Goal: Task Accomplishment & Management: Manage account settings

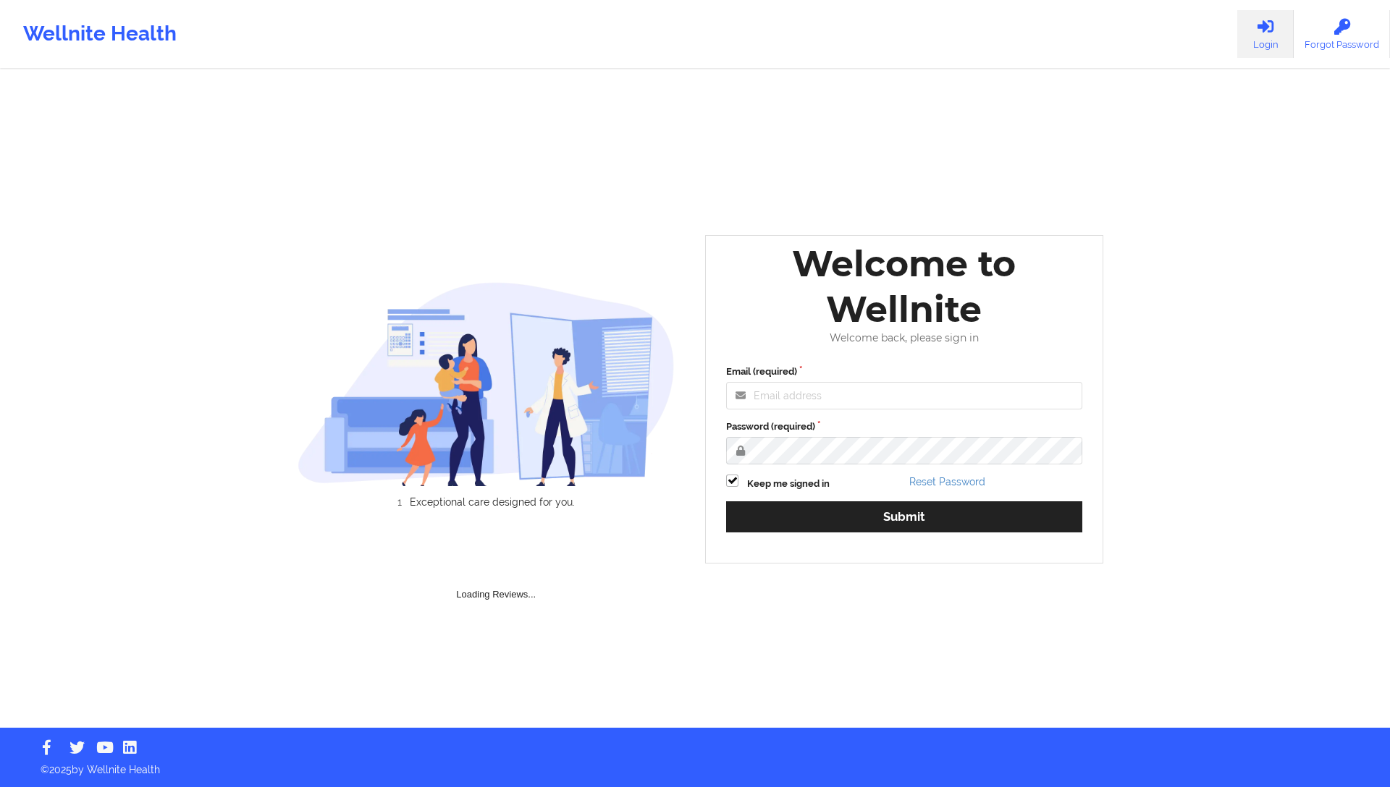
click at [818, 371] on label "Email (required)" at bounding box center [904, 372] width 356 height 14
click at [818, 382] on input "Email (required)" at bounding box center [904, 396] width 356 height 28
click at [818, 384] on input "Email (required)" at bounding box center [904, 396] width 356 height 28
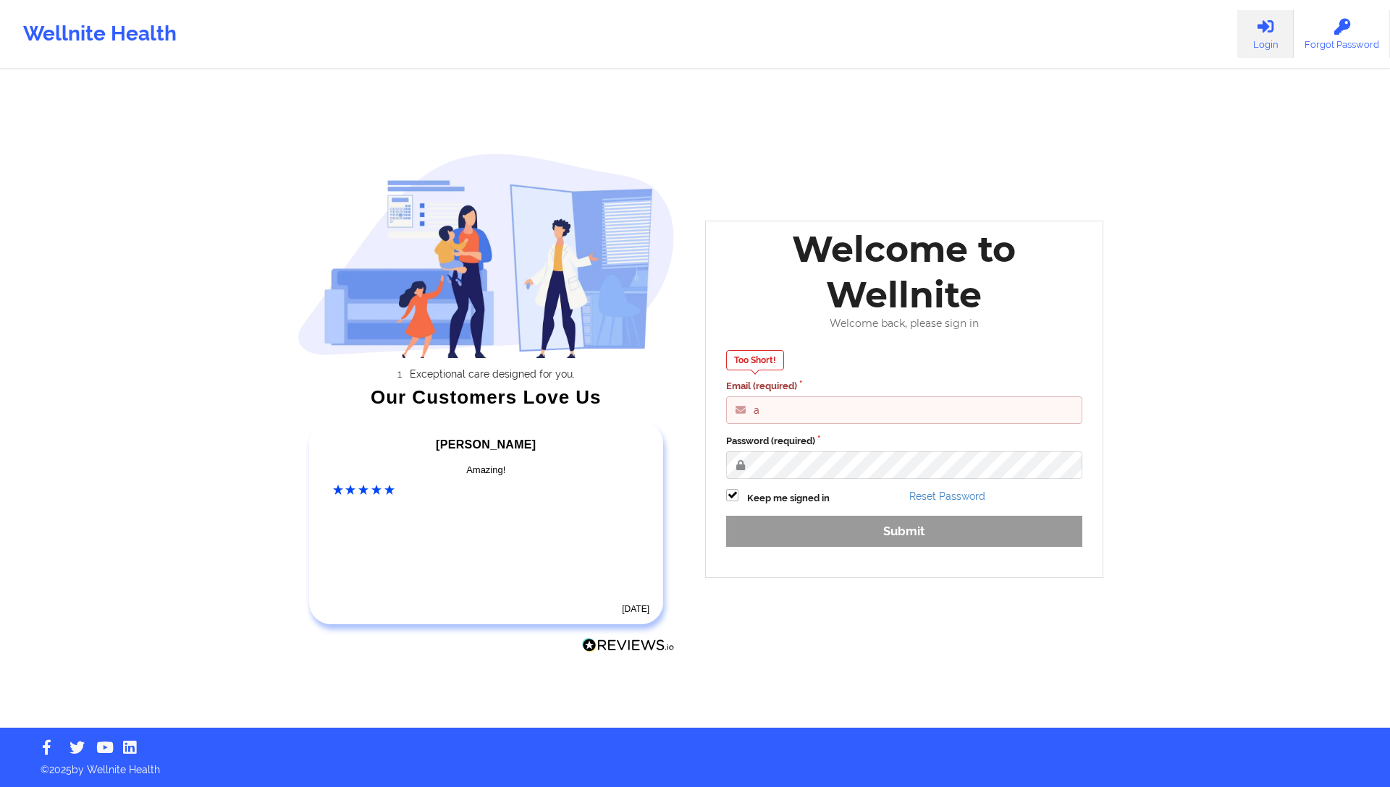
type input "anabelle_gerhold85@example.com"
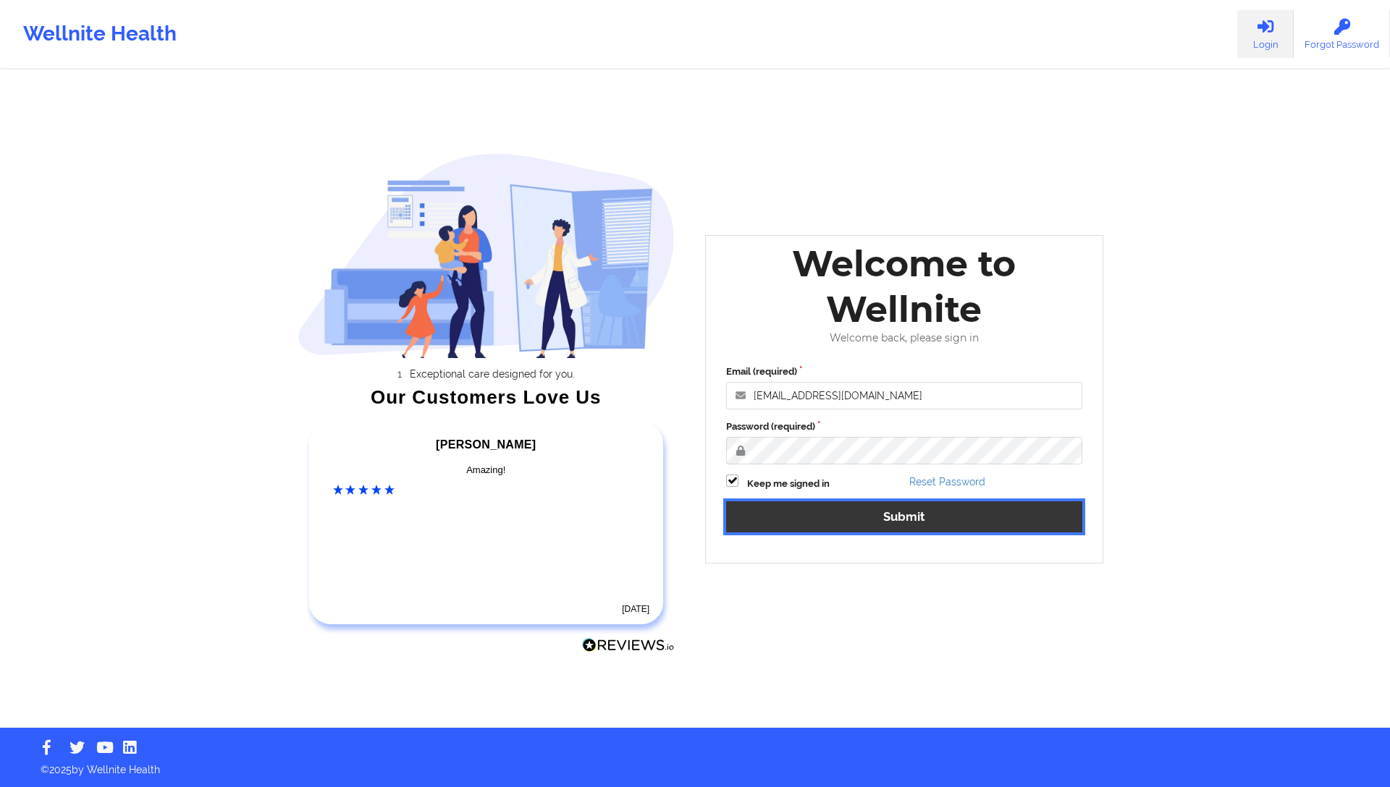
click at [931, 510] on button "Submit" at bounding box center [904, 517] width 356 height 31
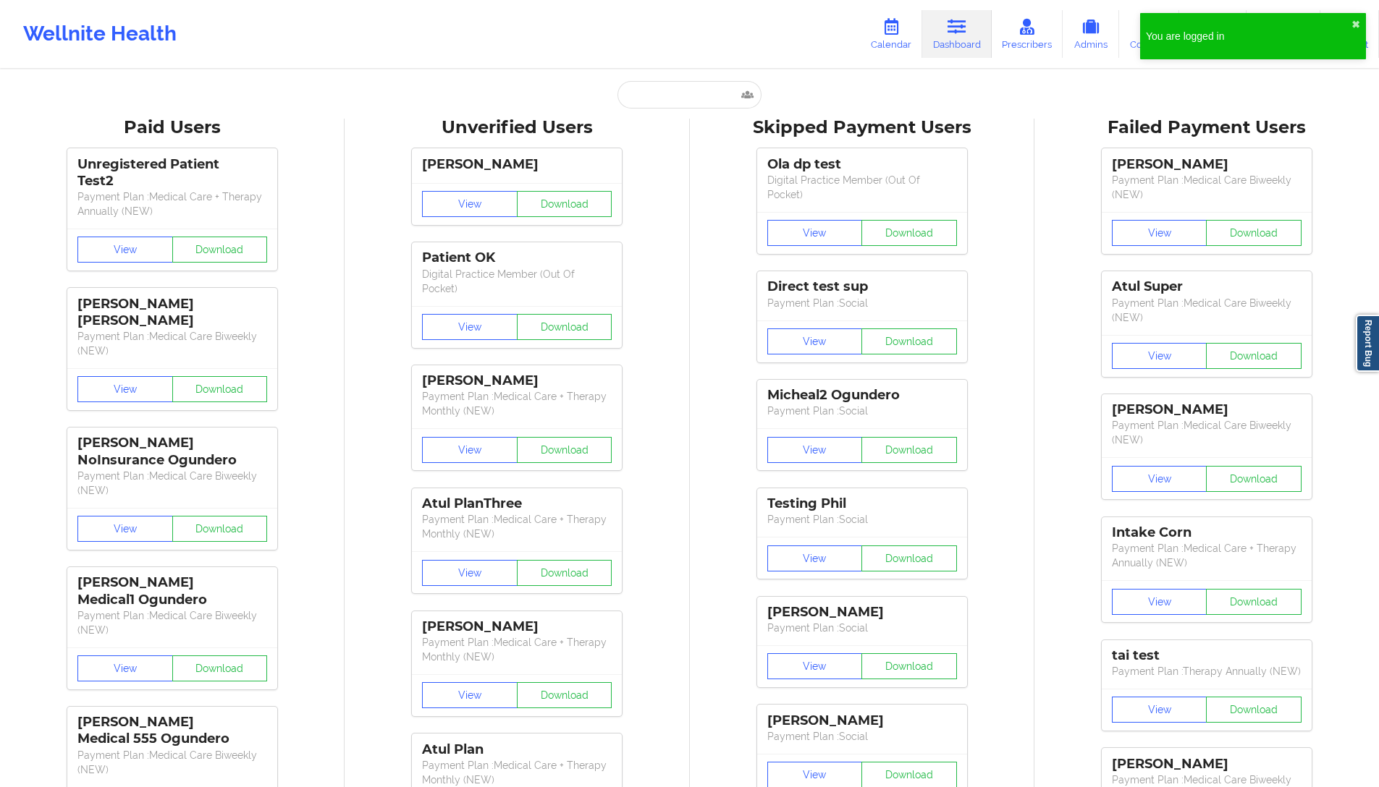
click at [548, 44] on div "Wellnite Health Calendar Dashboard Prescribers Admins Coaches Therapists Medica…" at bounding box center [689, 34] width 1379 height 58
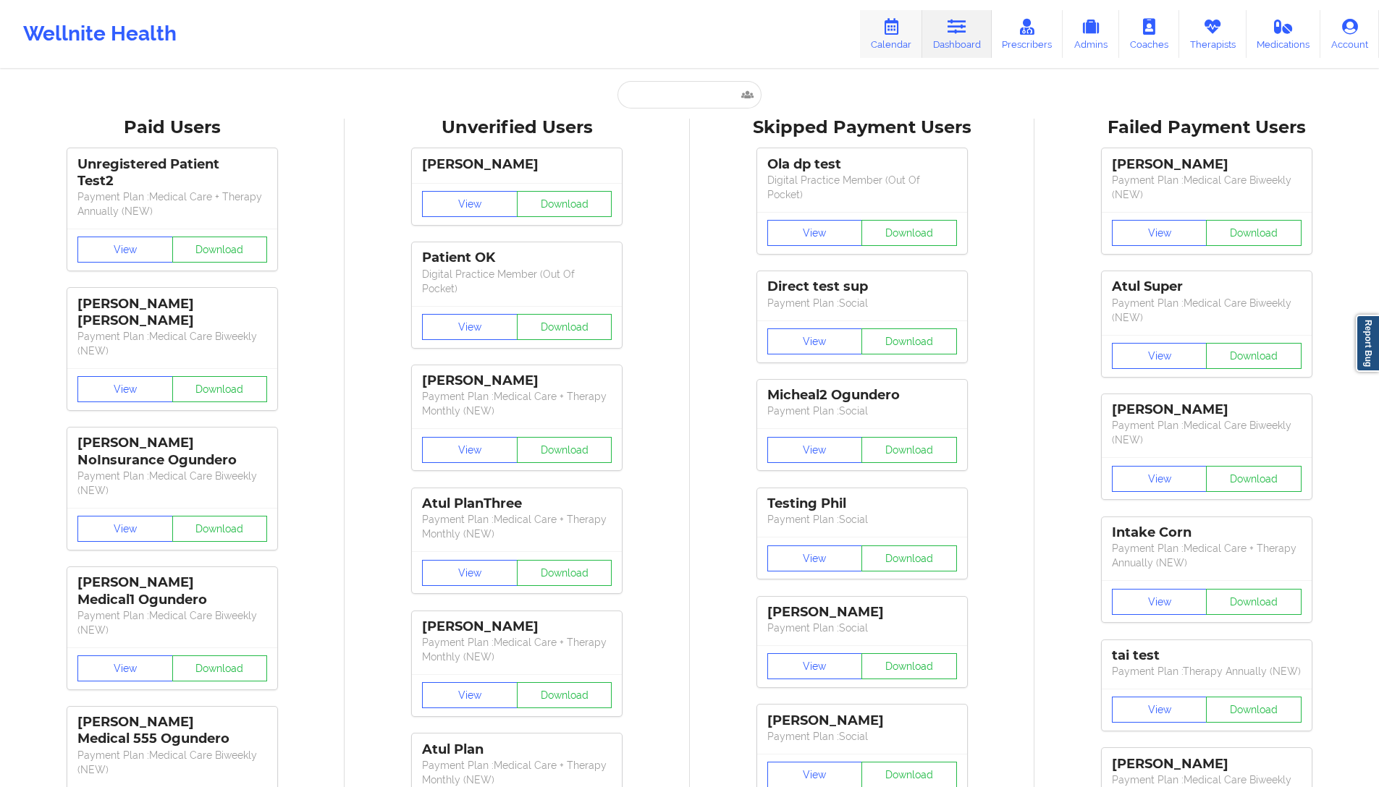
click at [886, 35] on icon at bounding box center [891, 27] width 19 height 16
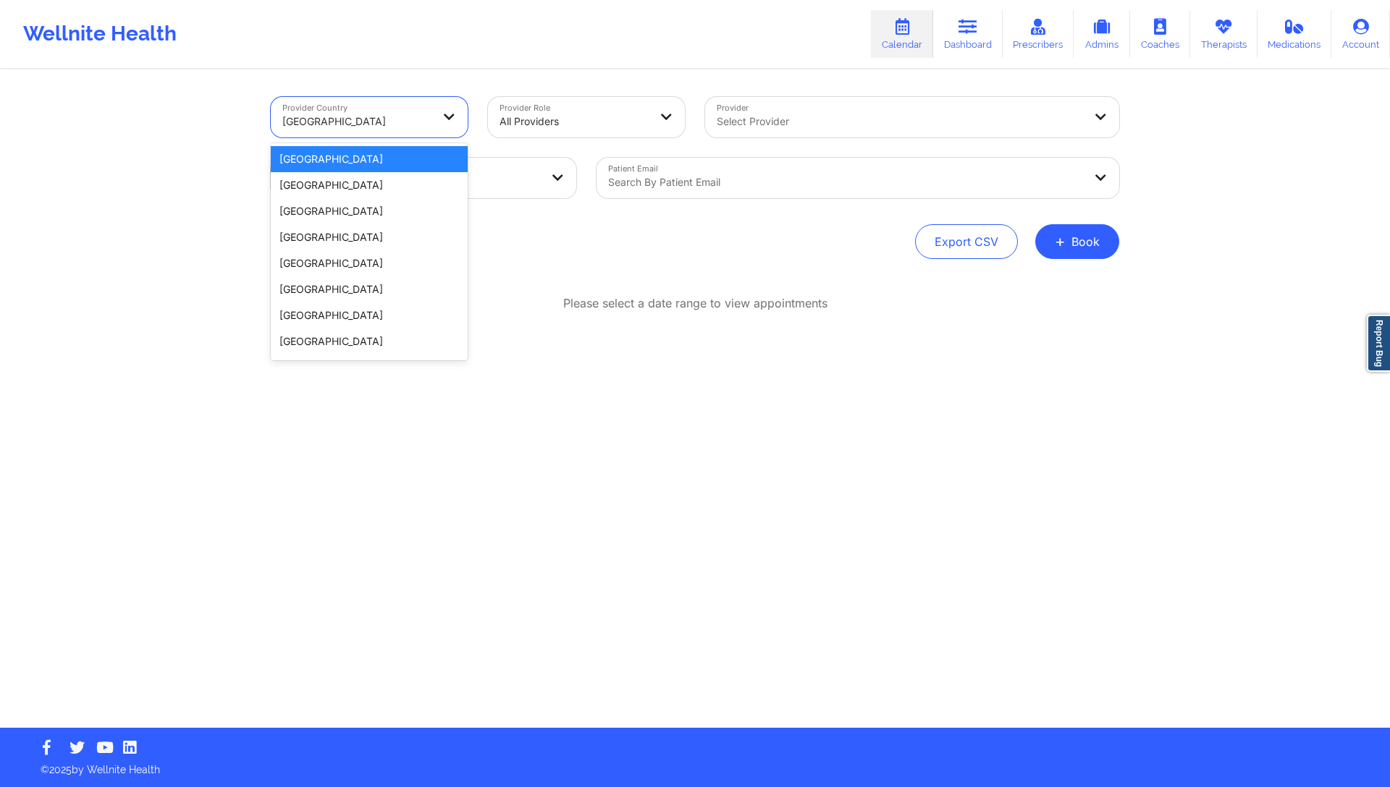
click at [356, 103] on div "[GEOGRAPHIC_DATA]" at bounding box center [352, 117] width 162 height 41
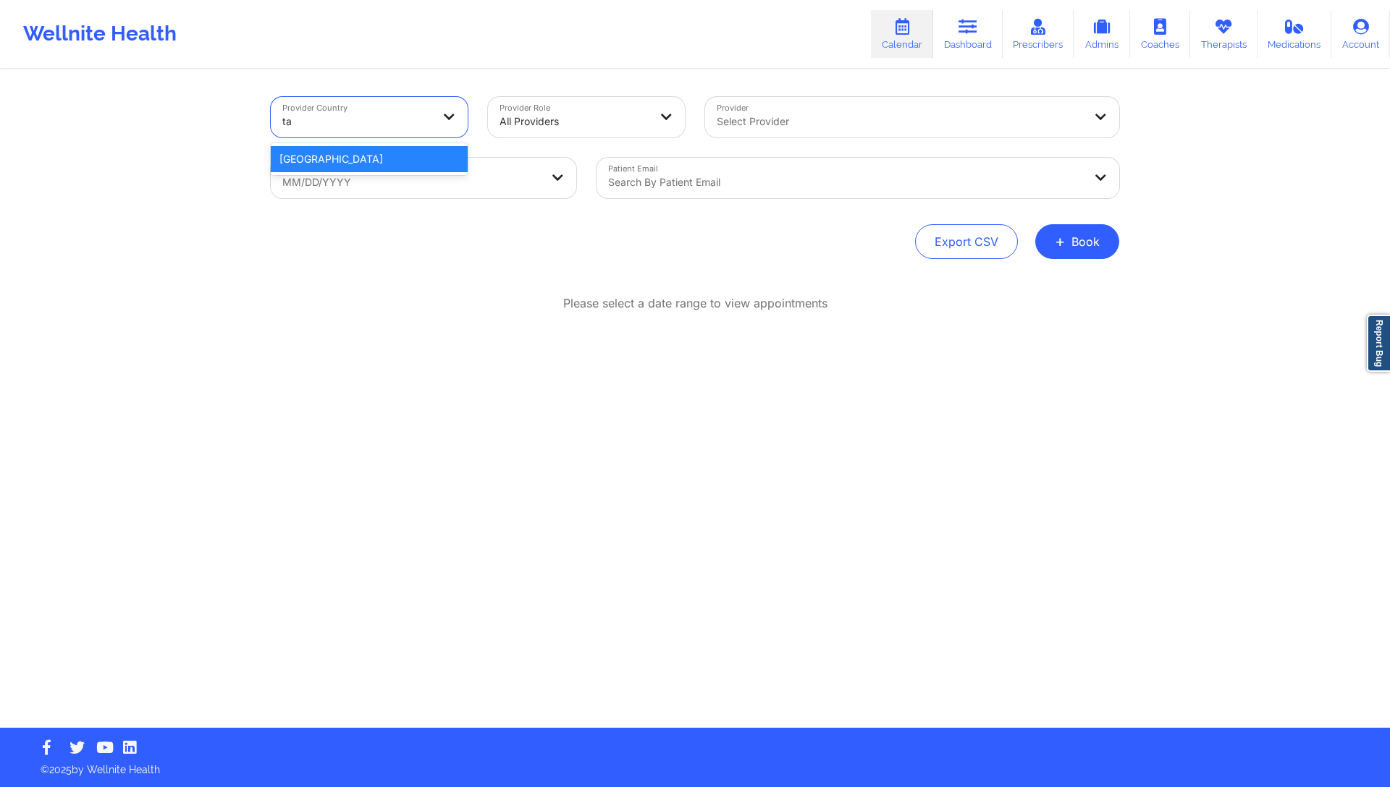
type input "ta"
click at [321, 274] on div "Provider Country United States Provider Role All Providers Provider Select Prov…" at bounding box center [695, 399] width 869 height 657
click at [418, 114] on div at bounding box center [356, 121] width 149 height 17
click at [534, 89] on div "Provider Role All Providers" at bounding box center [586, 117] width 217 height 61
click at [1185, 31] on link "Coaches" at bounding box center [1160, 34] width 60 height 48
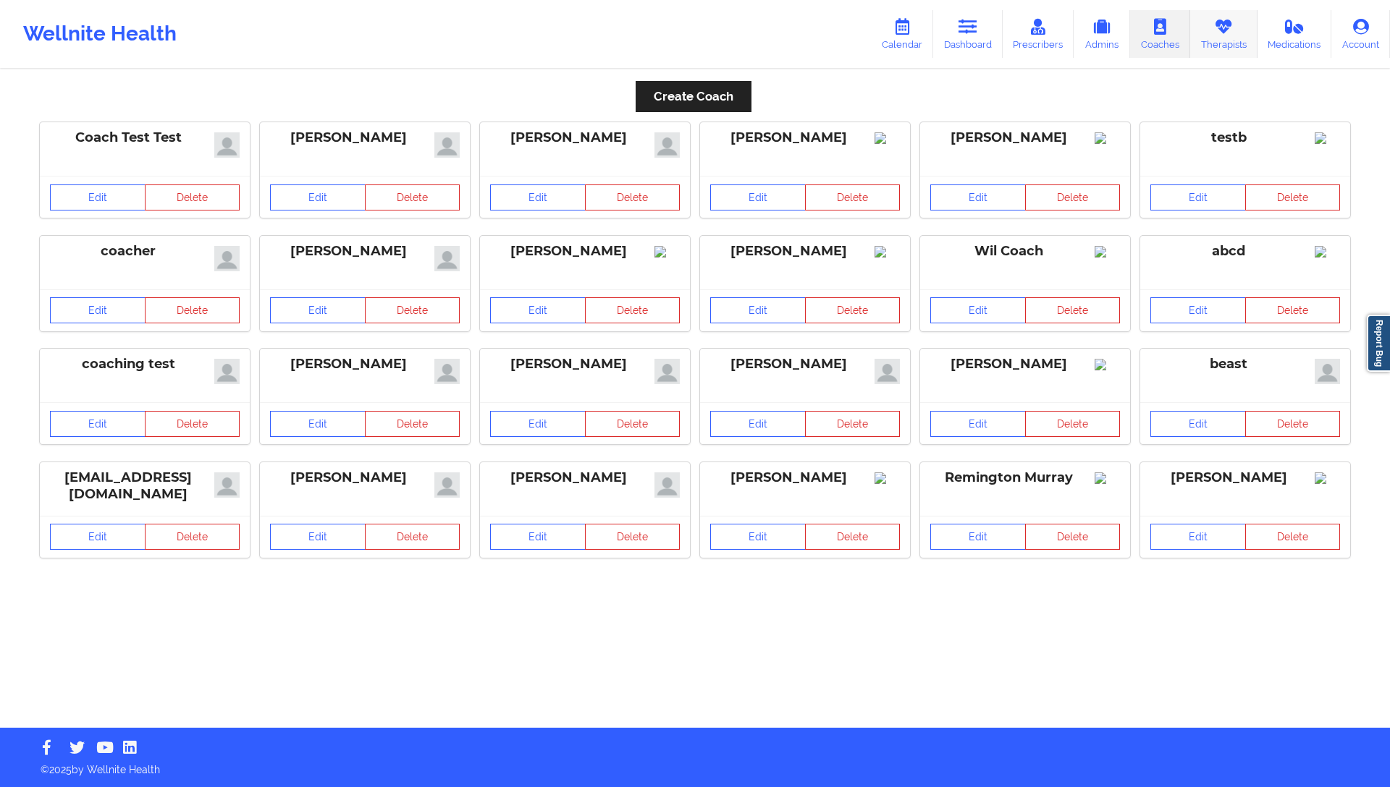
click at [1231, 42] on link "Therapists" at bounding box center [1223, 34] width 67 height 48
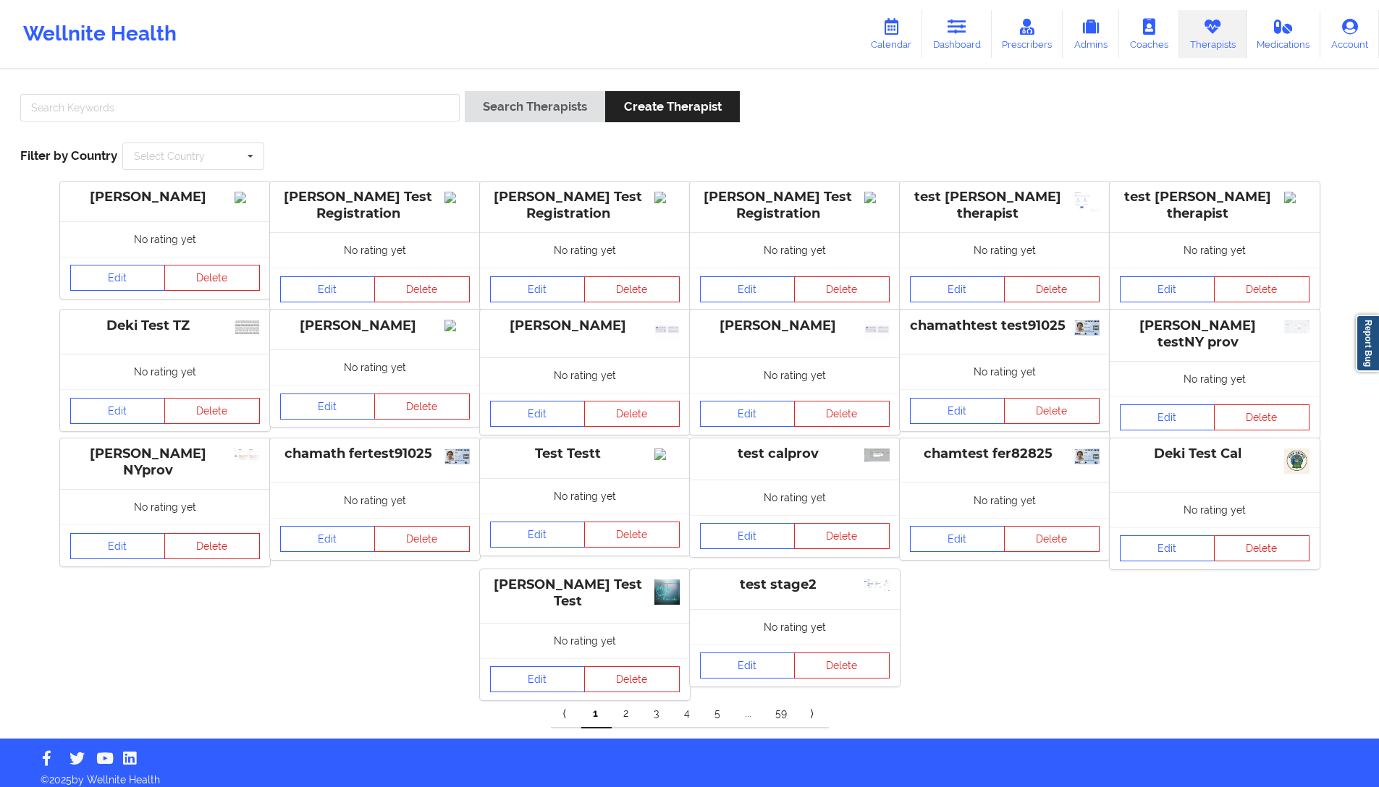
click at [216, 87] on div "Search Therapists Create Therapist Filter by Country Select Country Australia C…" at bounding box center [689, 130] width 1359 height 99
click at [214, 119] on input "text" at bounding box center [239, 108] width 439 height 28
type input "deki test stage"
click at [526, 101] on button "Search Therapists" at bounding box center [535, 106] width 140 height 31
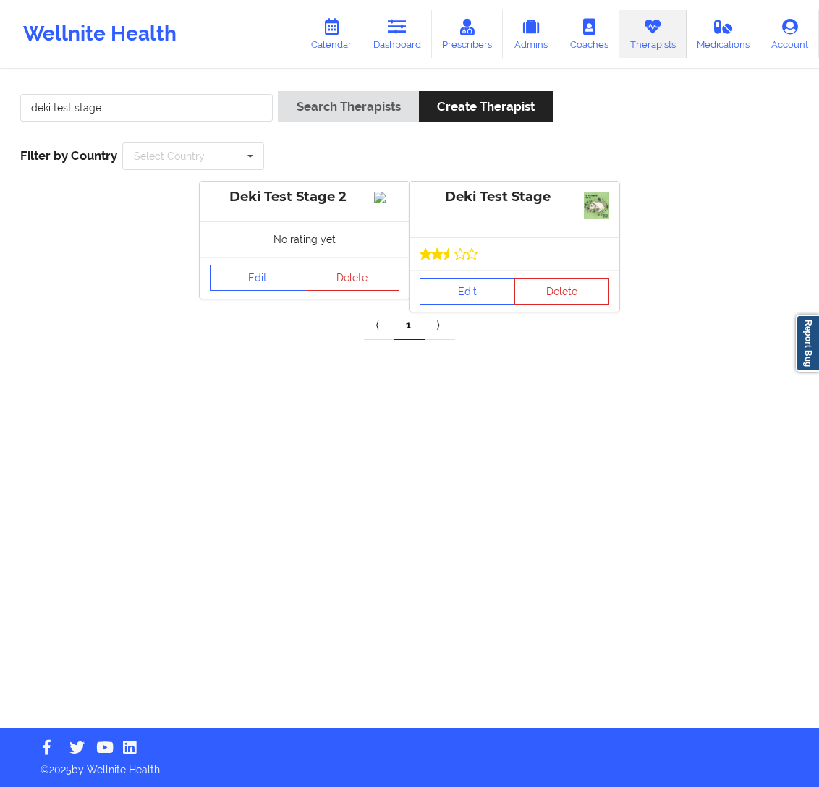
click at [505, 227] on div "Deki Test Stage" at bounding box center [515, 210] width 210 height 56
click at [457, 269] on div at bounding box center [515, 253] width 210 height 33
click at [471, 297] on link "Edit" at bounding box center [468, 292] width 96 height 26
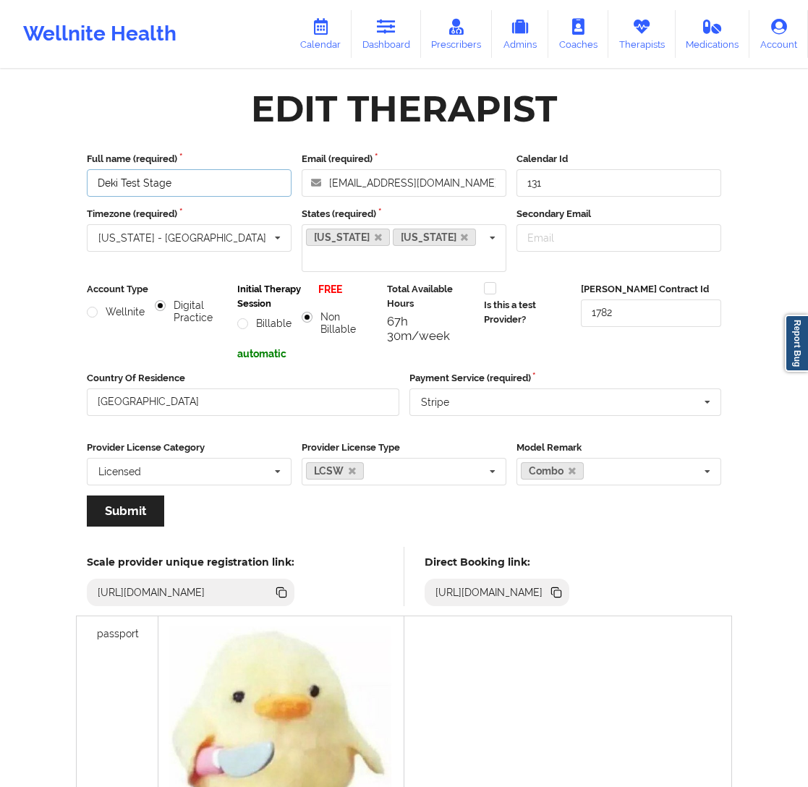
click at [188, 183] on input "Deki Test Stage" at bounding box center [189, 183] width 205 height 28
click at [185, 246] on input "text" at bounding box center [189, 238] width 203 height 26
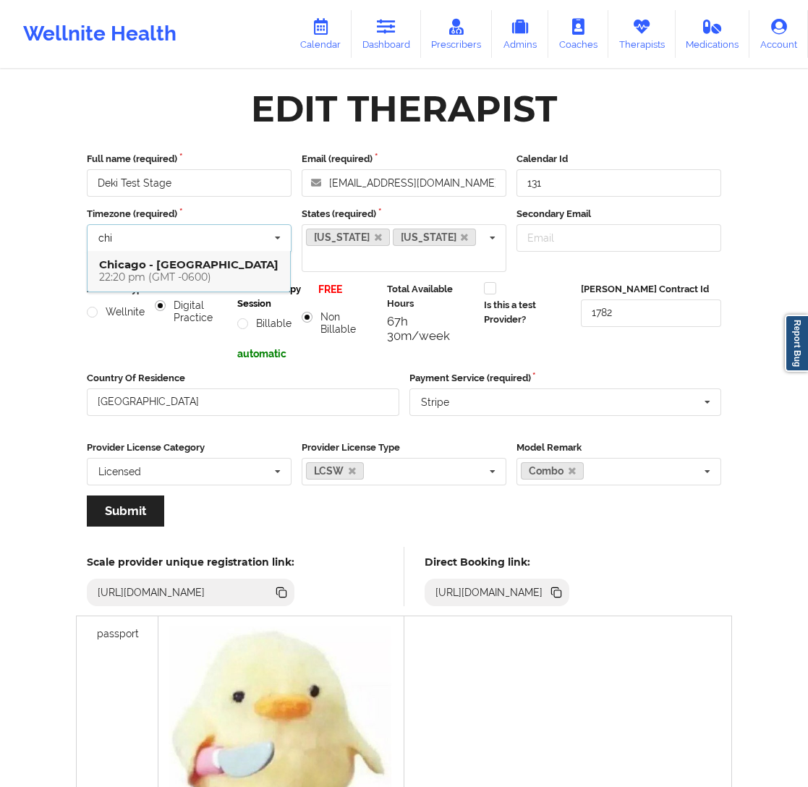
type input "chi"
click at [161, 285] on div "Chicago - America 22:20 pm (GMT -0600)" at bounding box center [189, 271] width 203 height 41
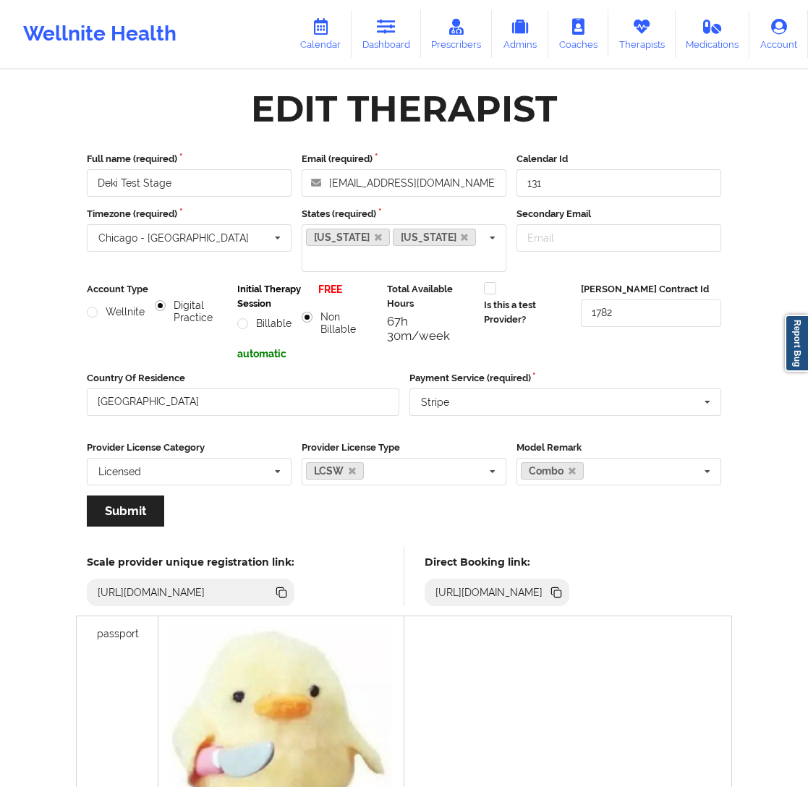
click at [238, 219] on label "Timezone (required)" at bounding box center [189, 214] width 205 height 14
click at [215, 239] on input "text" at bounding box center [189, 238] width 203 height 26
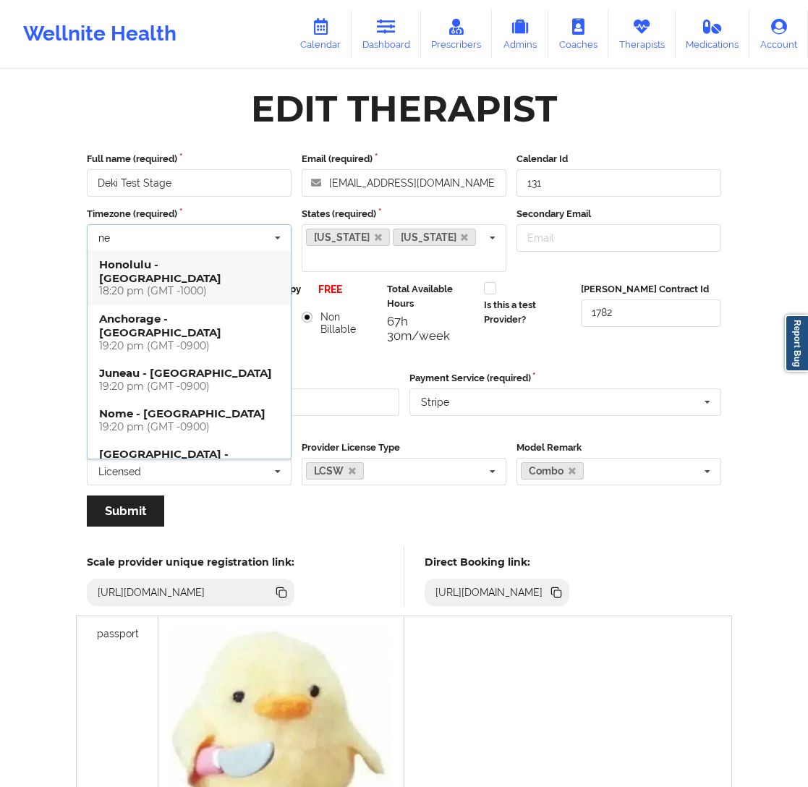
type input "new"
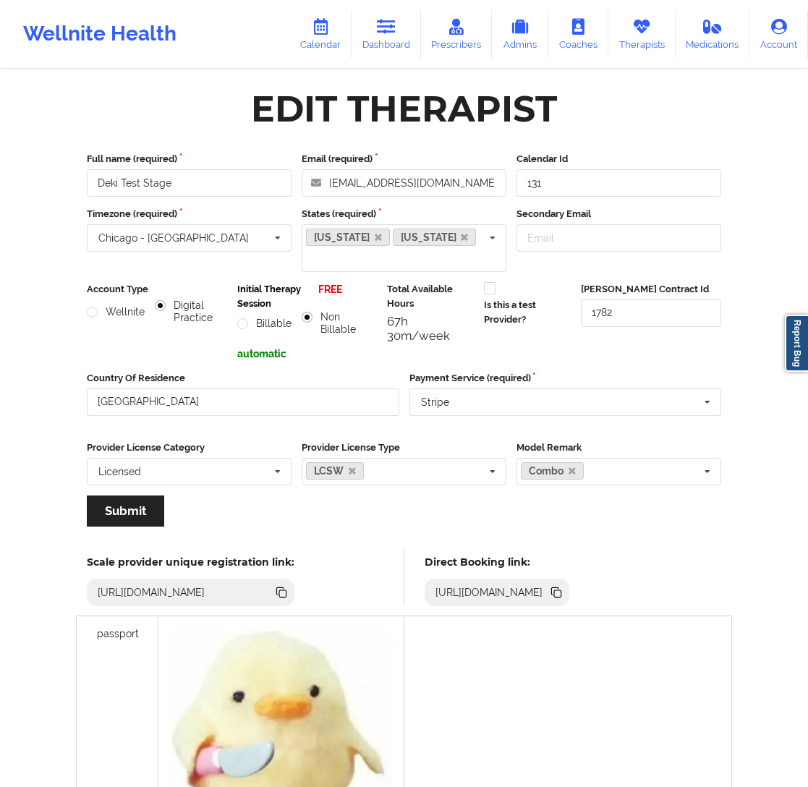
click at [179, 112] on div "Edit Therapist" at bounding box center [404, 109] width 655 height 46
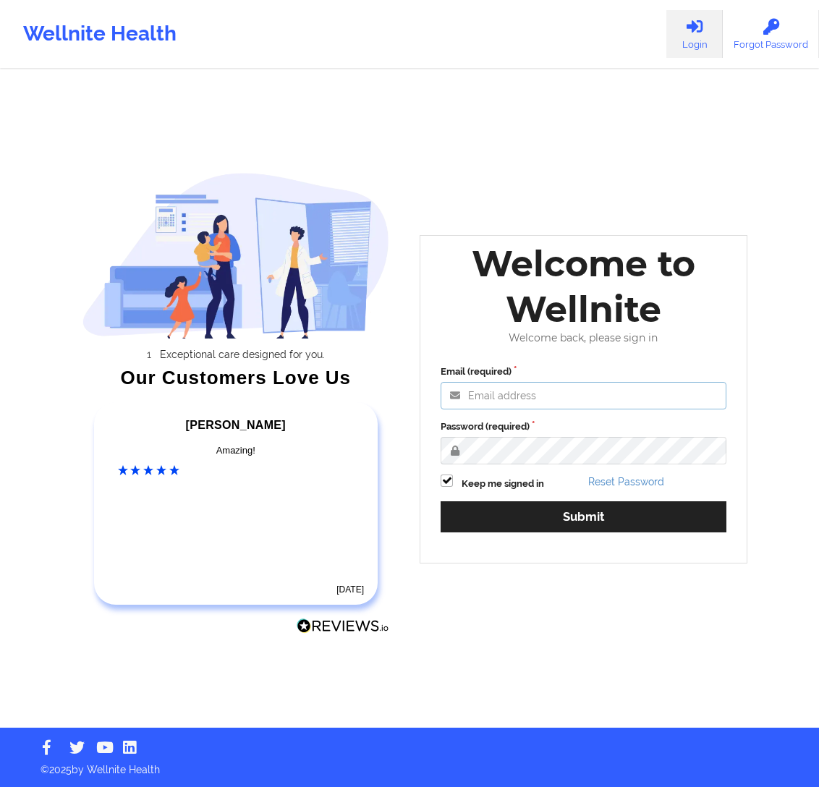
click at [537, 388] on input "Email (required)" at bounding box center [584, 396] width 286 height 28
type input "anabelle_gerhold85@example.com"
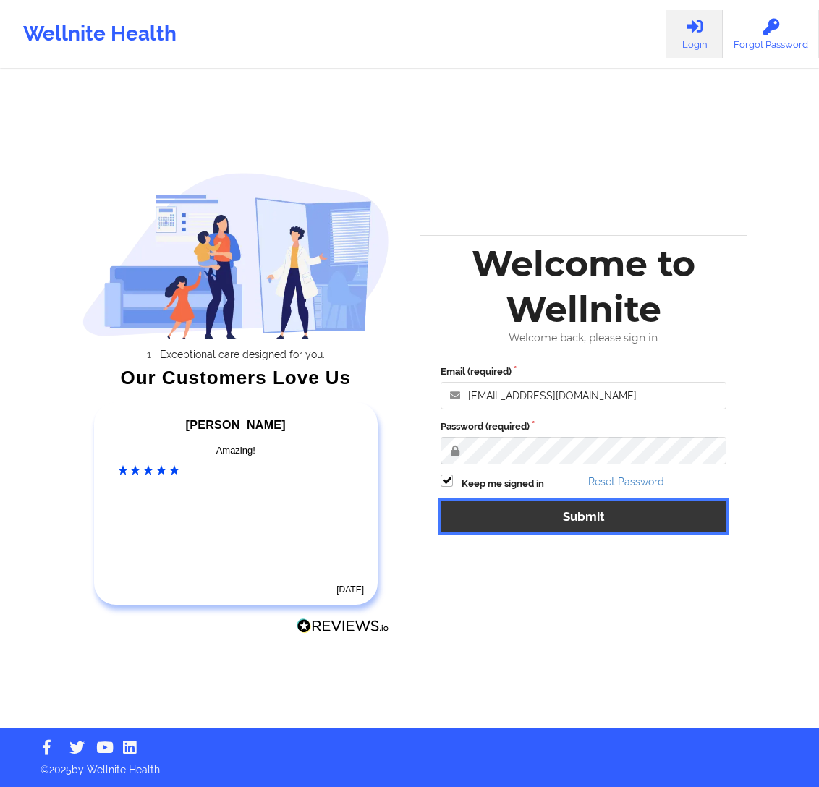
click at [559, 519] on button "Submit" at bounding box center [584, 517] width 286 height 31
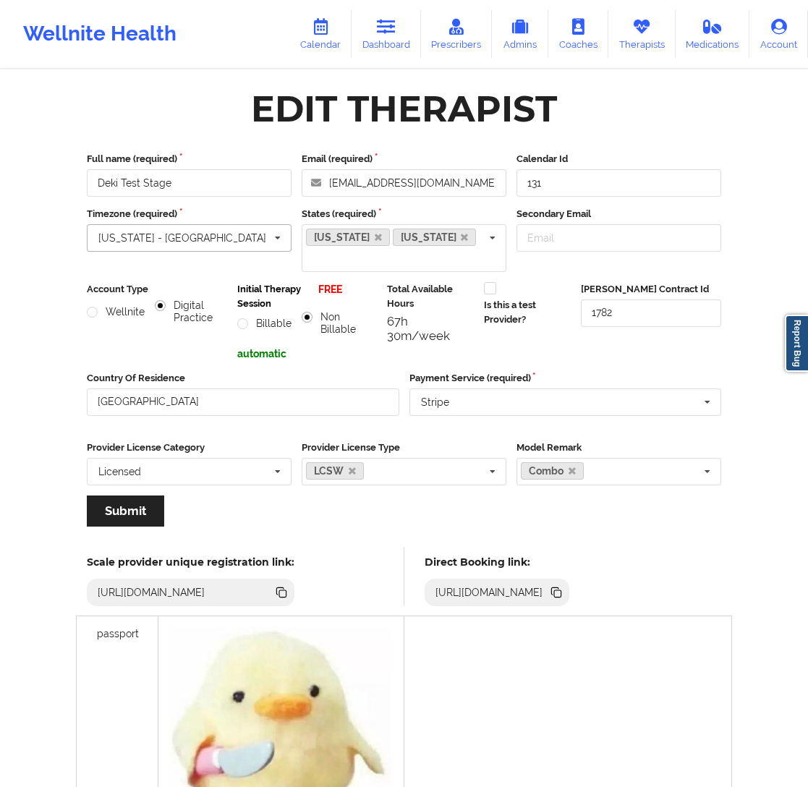
click at [190, 232] on input "text" at bounding box center [189, 238] width 203 height 26
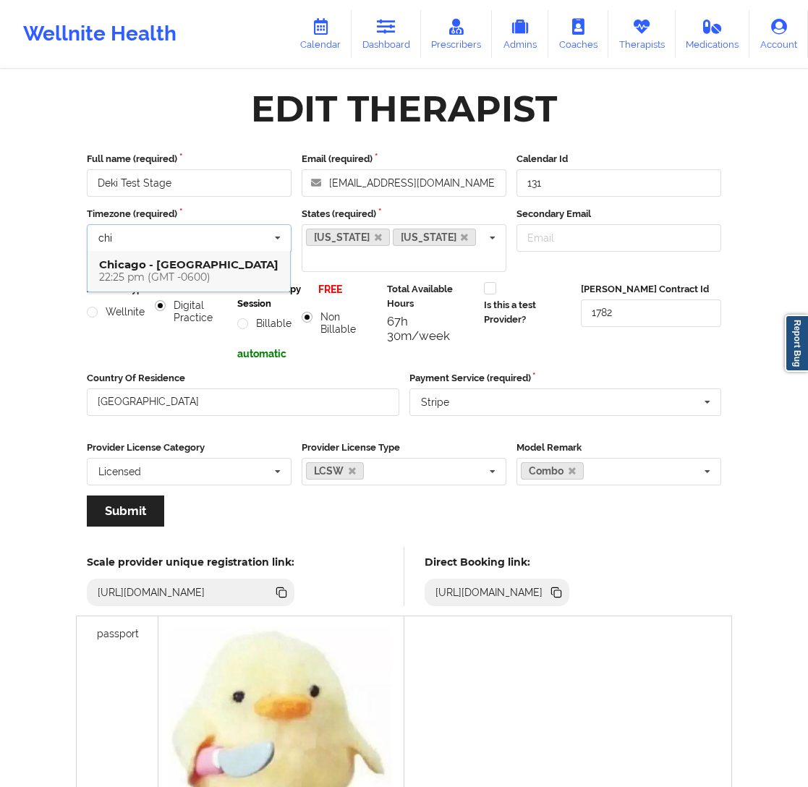
type input "chi"
click at [143, 275] on div "22:25 pm (GMT -0600)" at bounding box center [188, 277] width 179 height 12
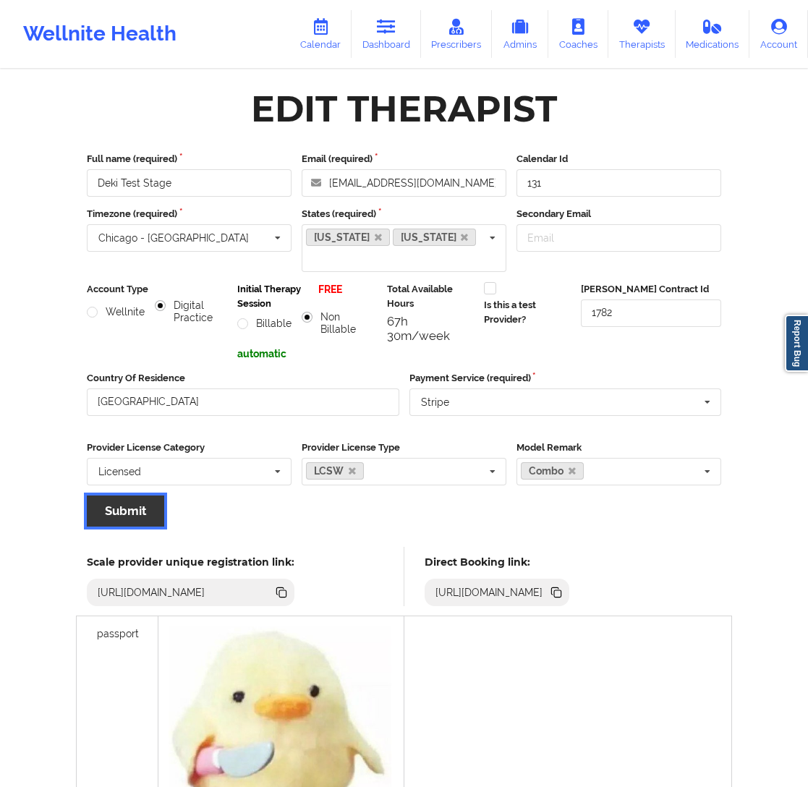
click at [137, 498] on button "Submit" at bounding box center [125, 511] width 77 height 31
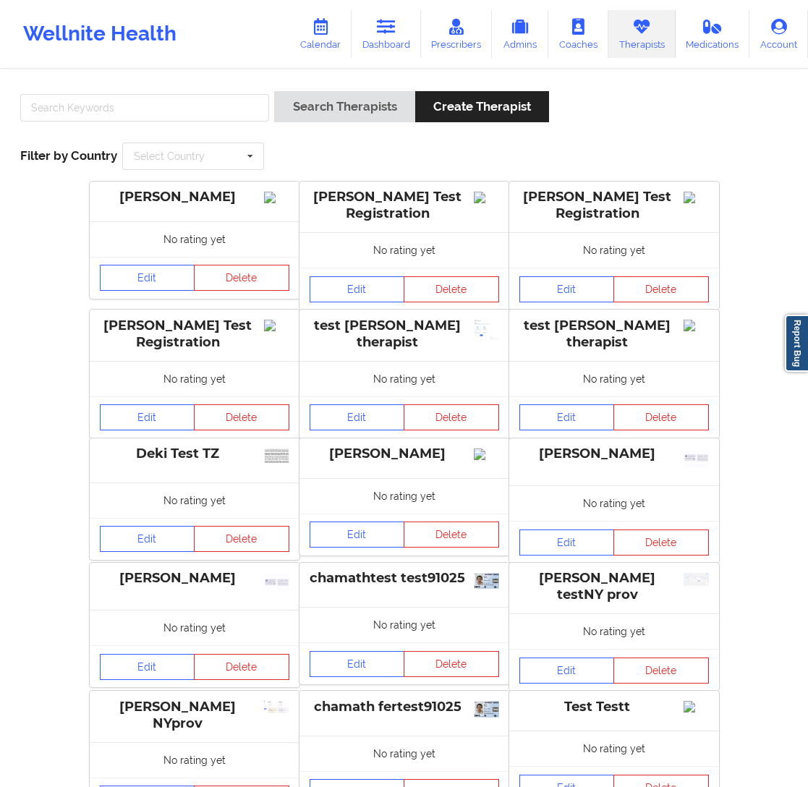
click at [193, 66] on div "Wellnite Health Calendar Dashboard Prescribers Admins Coaches Therapists Medica…" at bounding box center [404, 34] width 808 height 68
click at [324, 31] on icon at bounding box center [320, 27] width 19 height 16
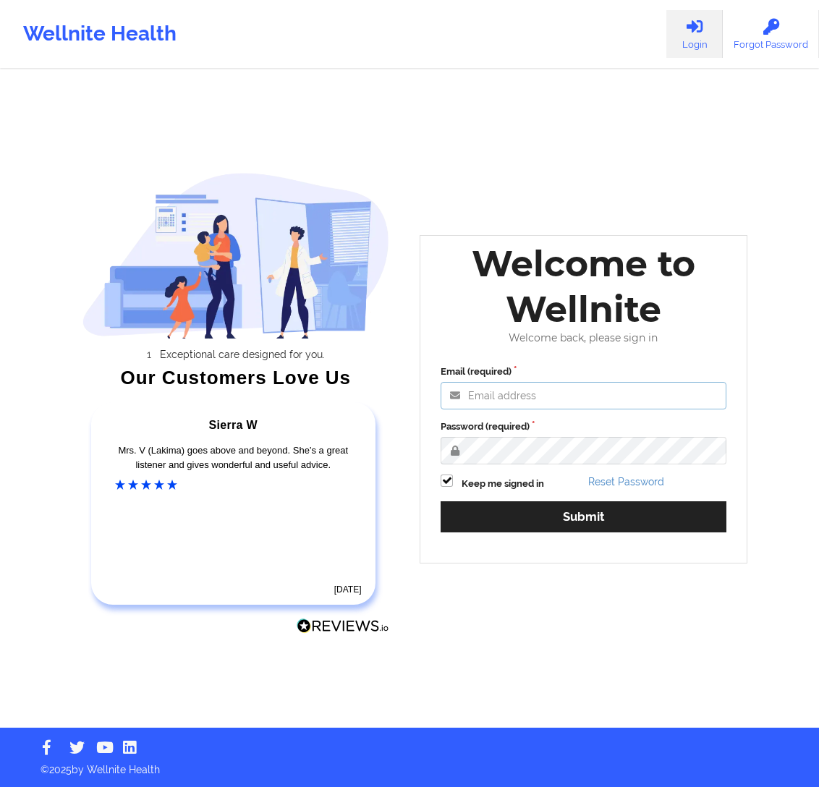
click at [541, 395] on input "Email (required)" at bounding box center [584, 396] width 286 height 28
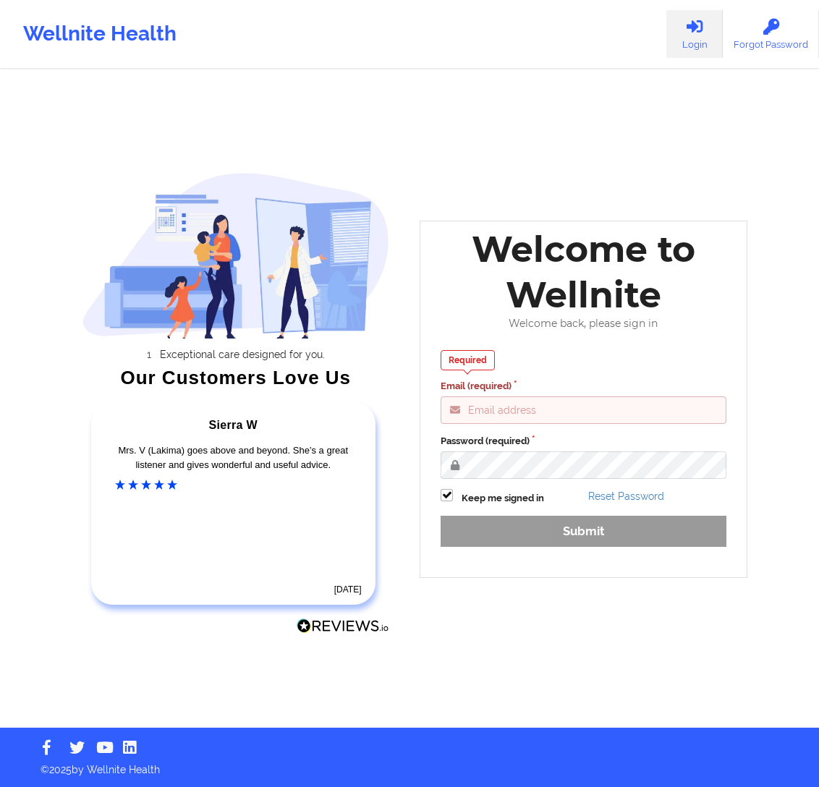
type input "anabelle_gerhold85@example.com"
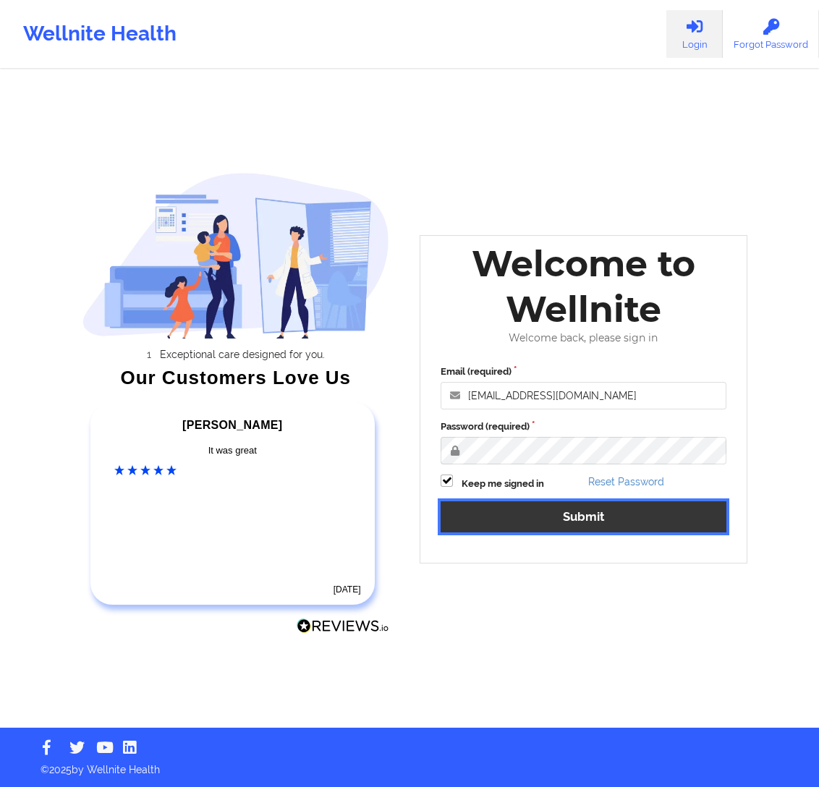
click at [516, 512] on button "Submit" at bounding box center [584, 517] width 286 height 31
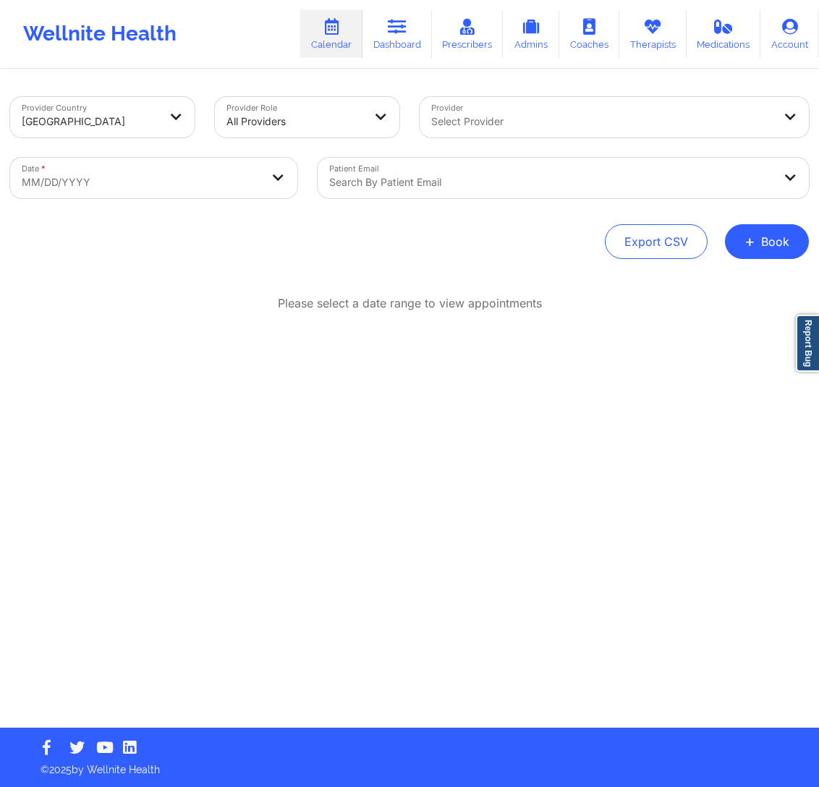
click at [591, 439] on div "Provider Country United States Provider Role All Providers Provider Select Prov…" at bounding box center [409, 399] width 819 height 657
click at [763, 230] on button "+ Book" at bounding box center [767, 241] width 84 height 35
click at [708, 291] on button "Therapy Session" at bounding box center [743, 288] width 111 height 24
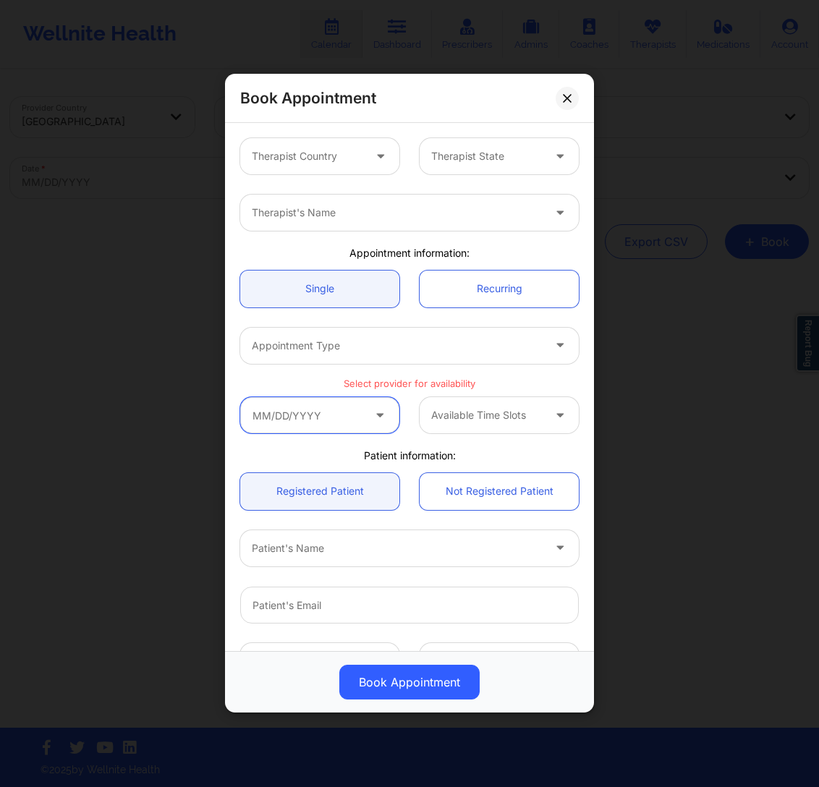
click at [347, 406] on input "text" at bounding box center [319, 415] width 159 height 36
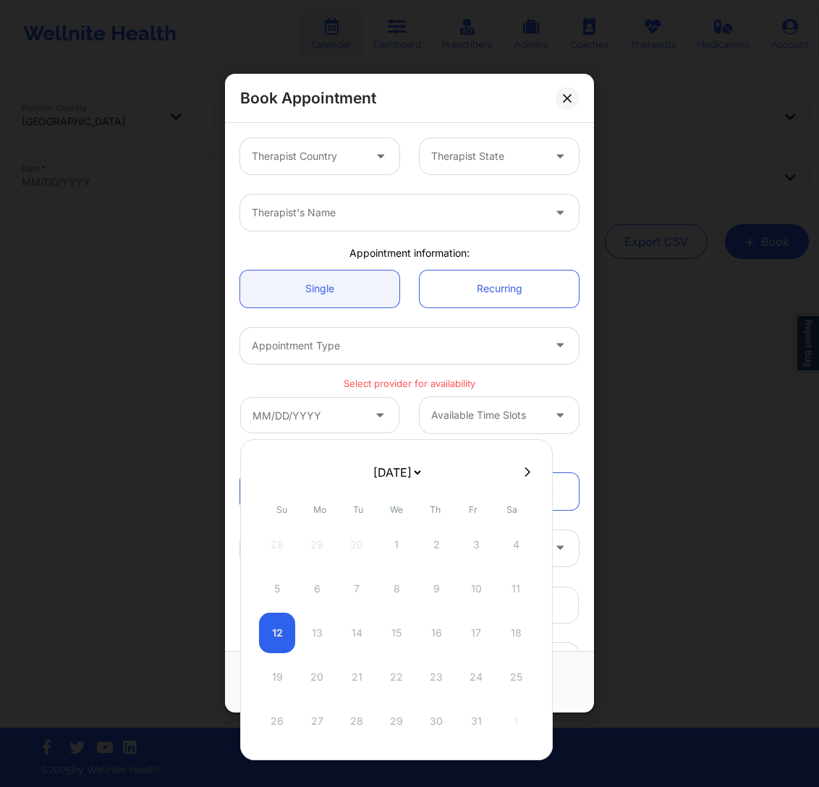
click at [423, 470] on select "October 2025 November 2025 December 2025 January 2026 February 2026 March 2026 …" at bounding box center [397, 472] width 53 height 29
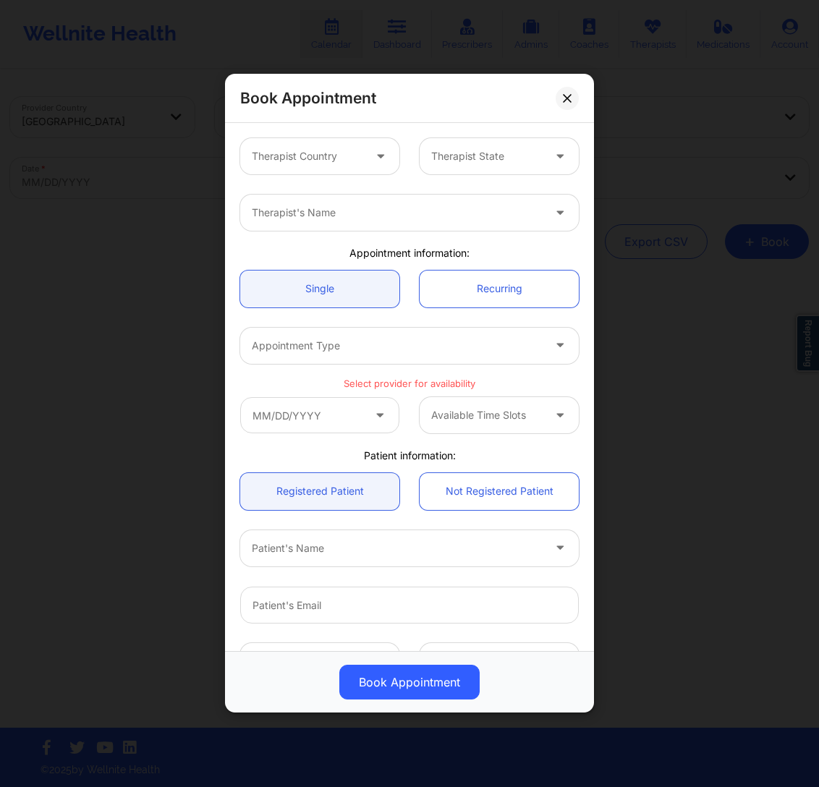
click at [651, 315] on div "Book Appointment Therapist Country Therapist State Therapist's Name Appointment…" at bounding box center [409, 393] width 819 height 787
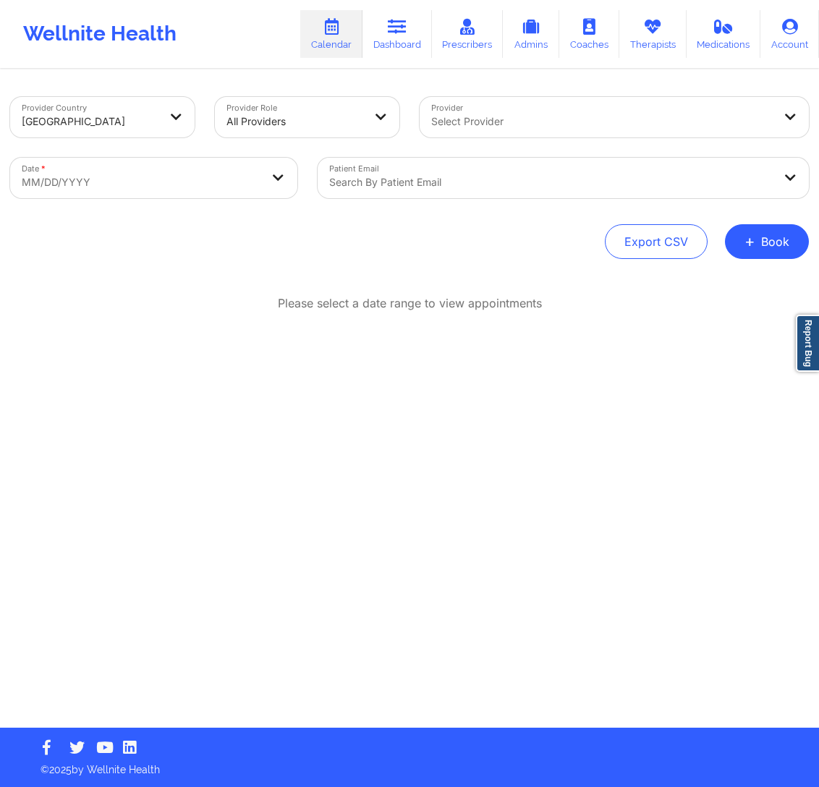
click at [465, 182] on div at bounding box center [551, 182] width 444 height 17
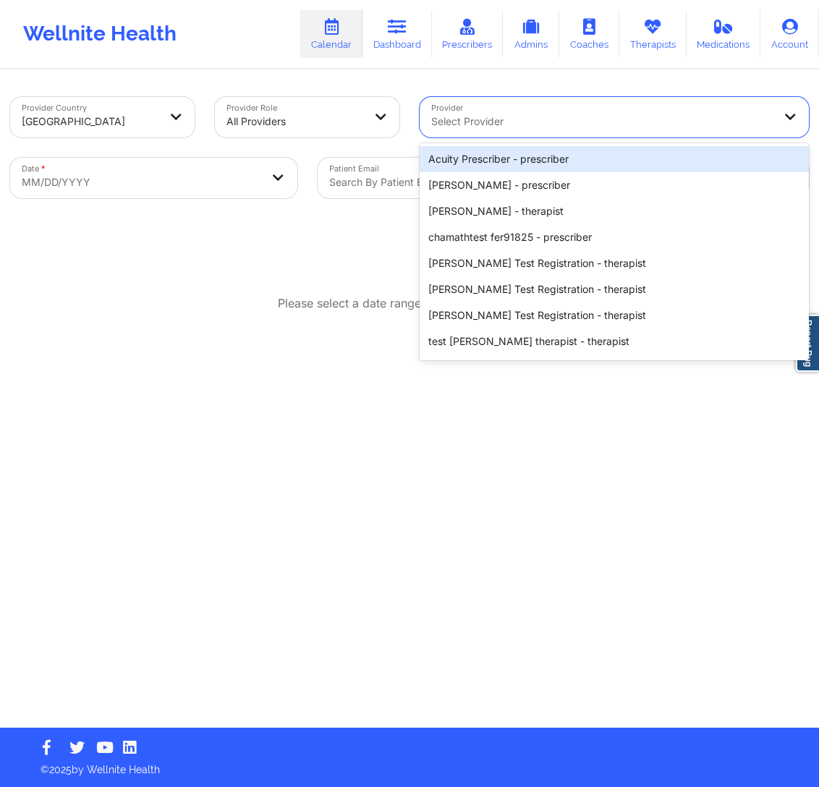
click at [583, 121] on div at bounding box center [602, 121] width 342 height 17
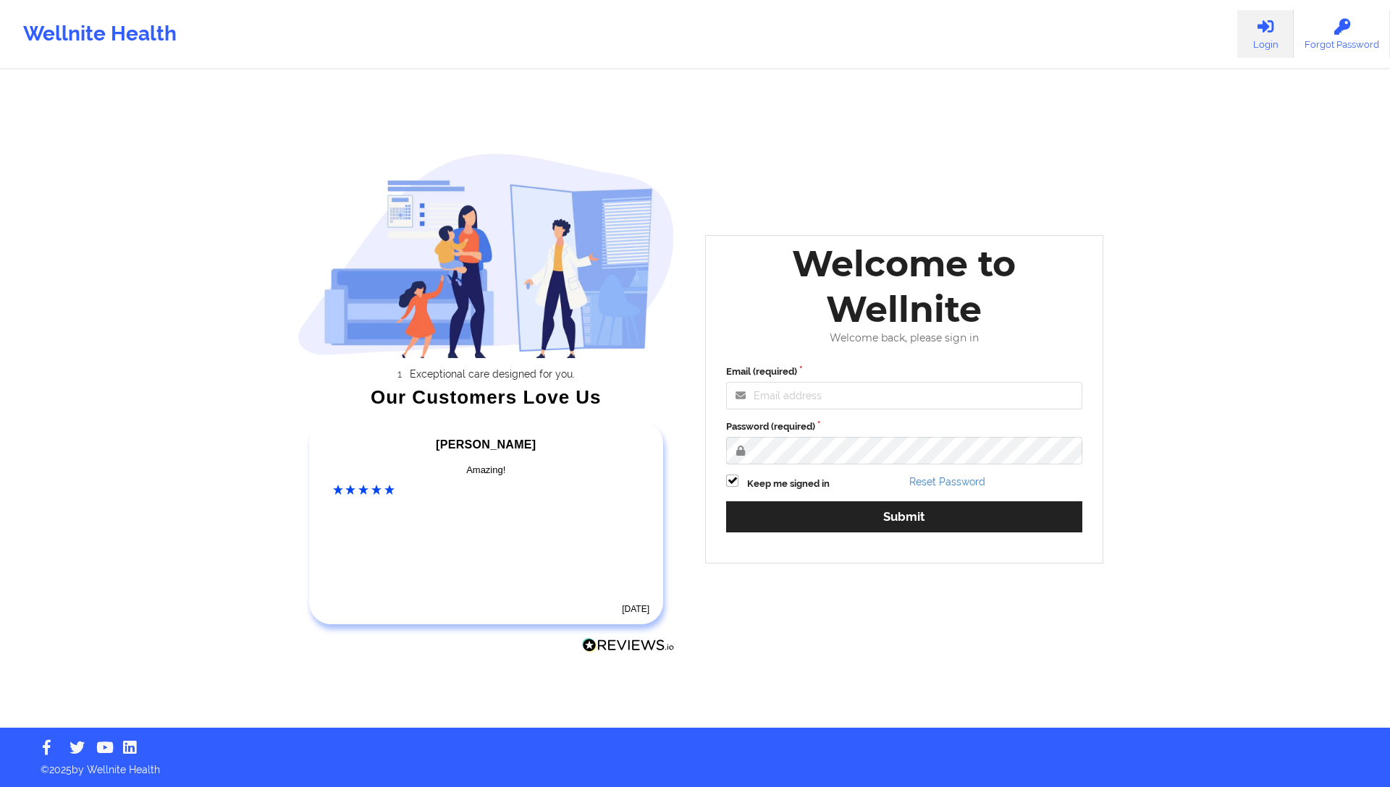
click at [808, 377] on label "Email (required)" at bounding box center [904, 372] width 356 height 14
click at [808, 382] on input "Email (required)" at bounding box center [904, 396] width 356 height 28
click at [808, 379] on div "Email (required)" at bounding box center [904, 387] width 356 height 45
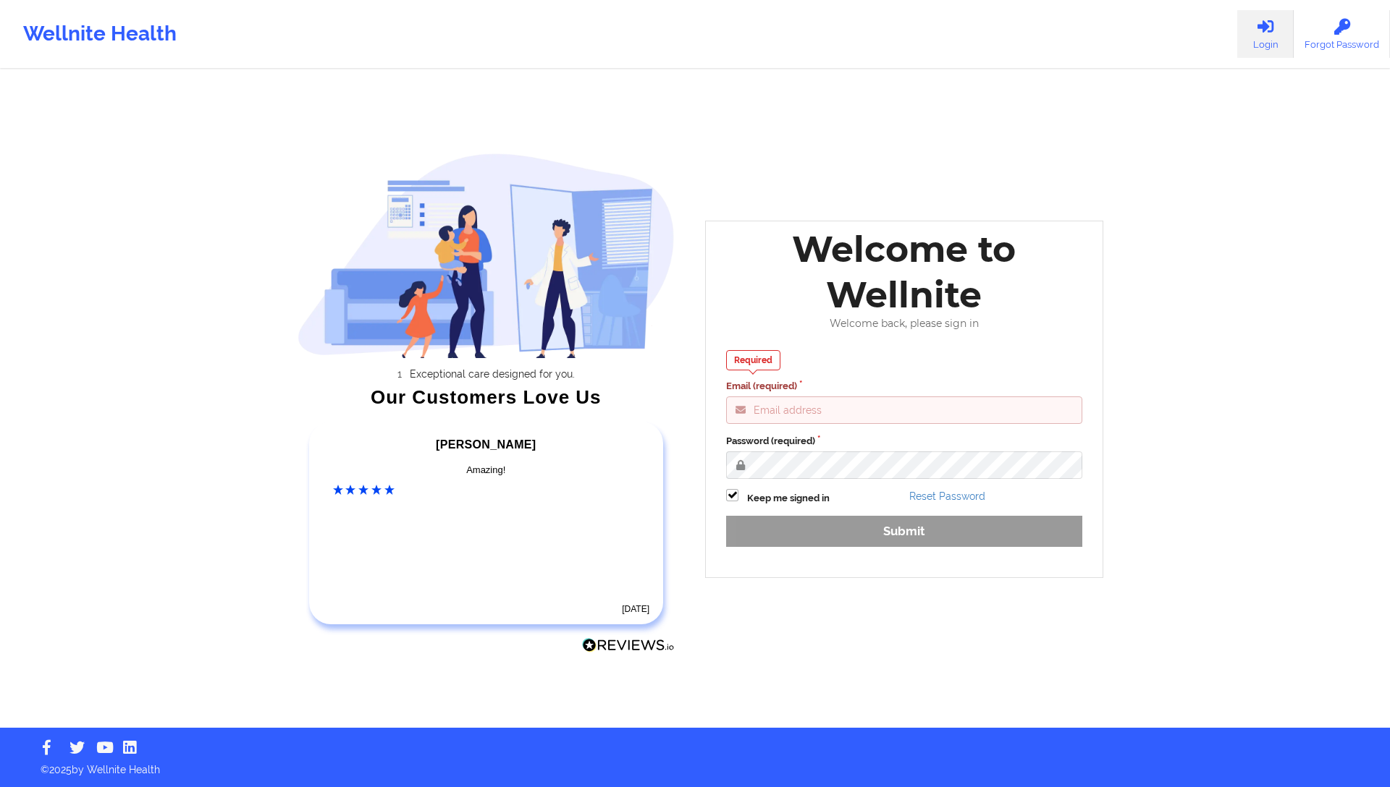
click at [804, 410] on input "Email (required)" at bounding box center [904, 411] width 356 height 28
type input "[EMAIL_ADDRESS][DOMAIN_NAME]"
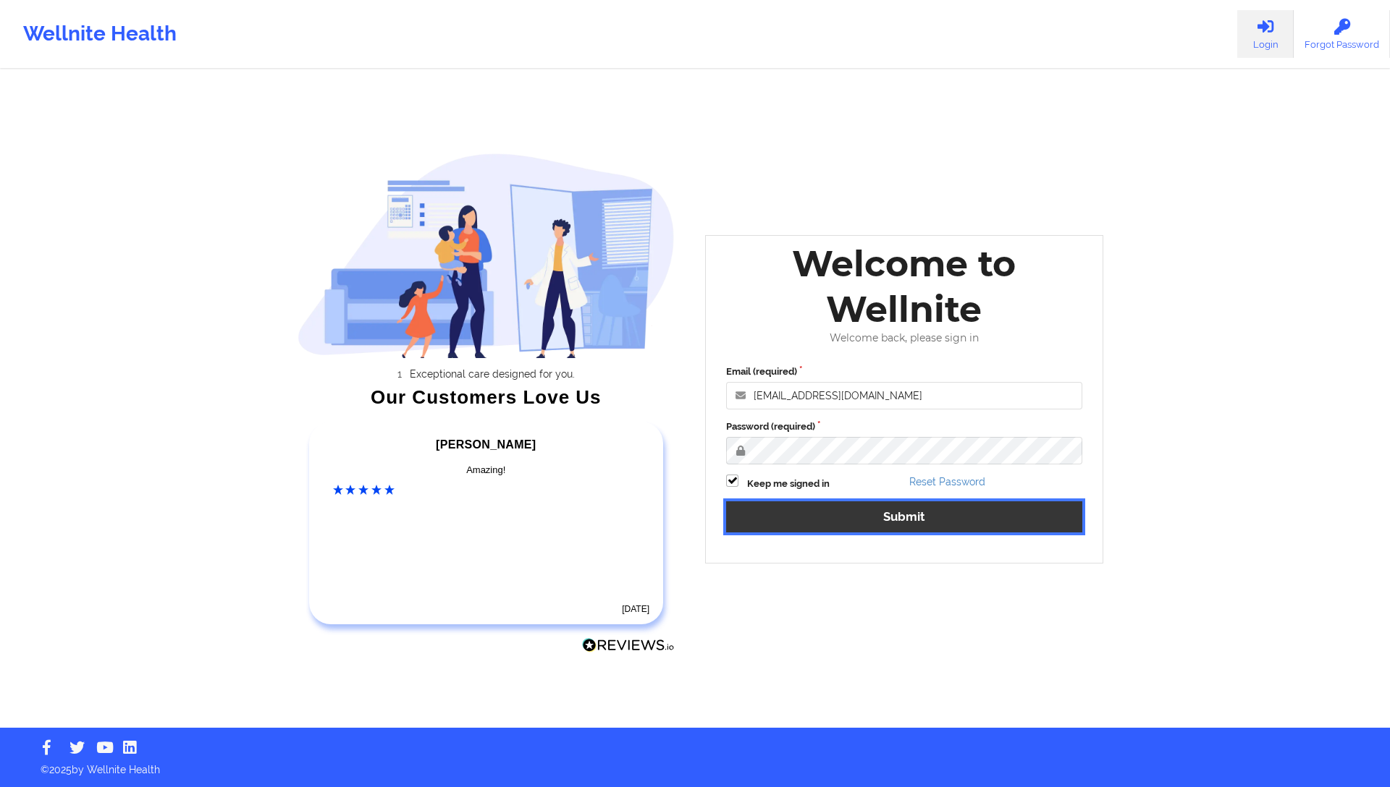
click at [875, 512] on button "Submit" at bounding box center [904, 517] width 356 height 31
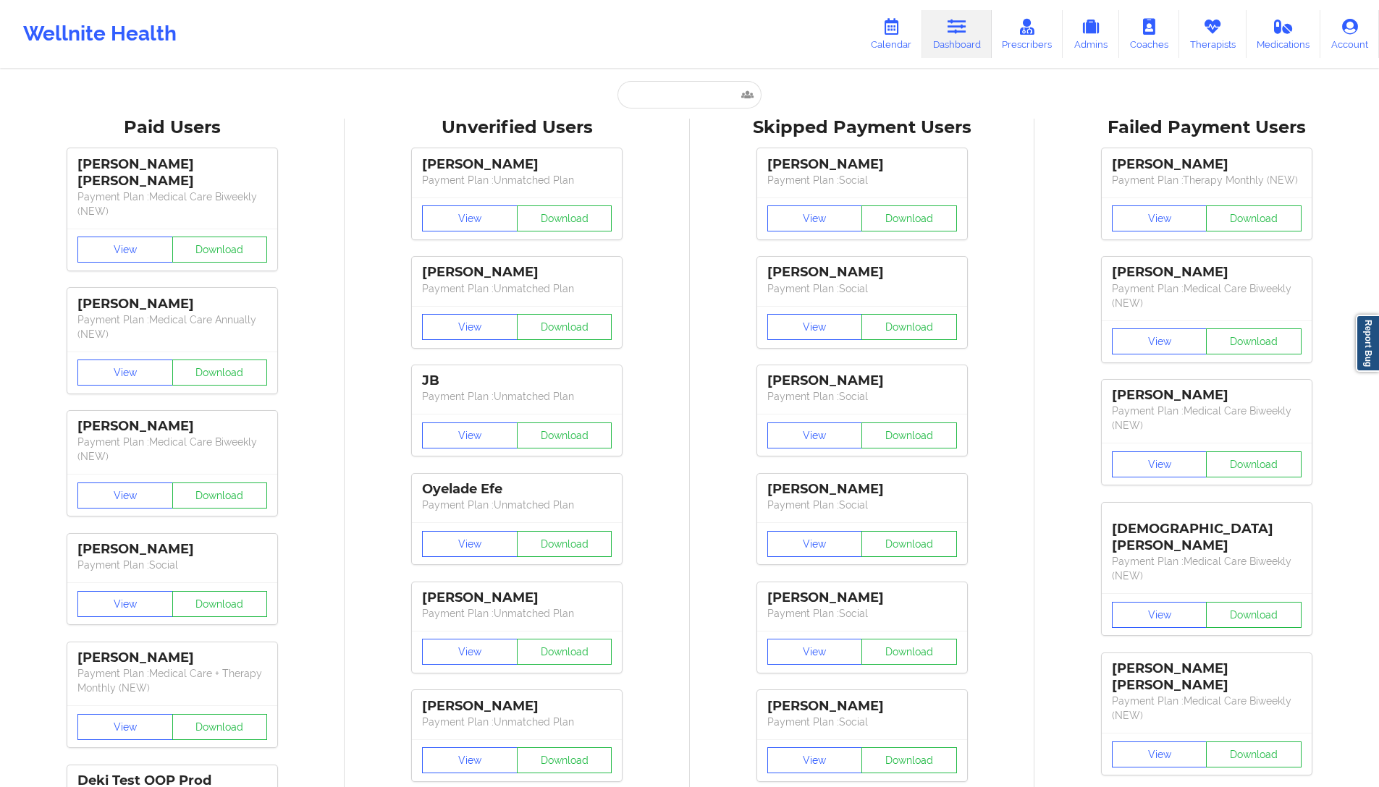
click at [704, 194] on div "[PERSON_NAME] Payment Plan : Social View Download [PERSON_NAME] Payment Plan : …" at bounding box center [862, 465] width 334 height 651
click at [882, 34] on link "Calendar" at bounding box center [891, 34] width 62 height 48
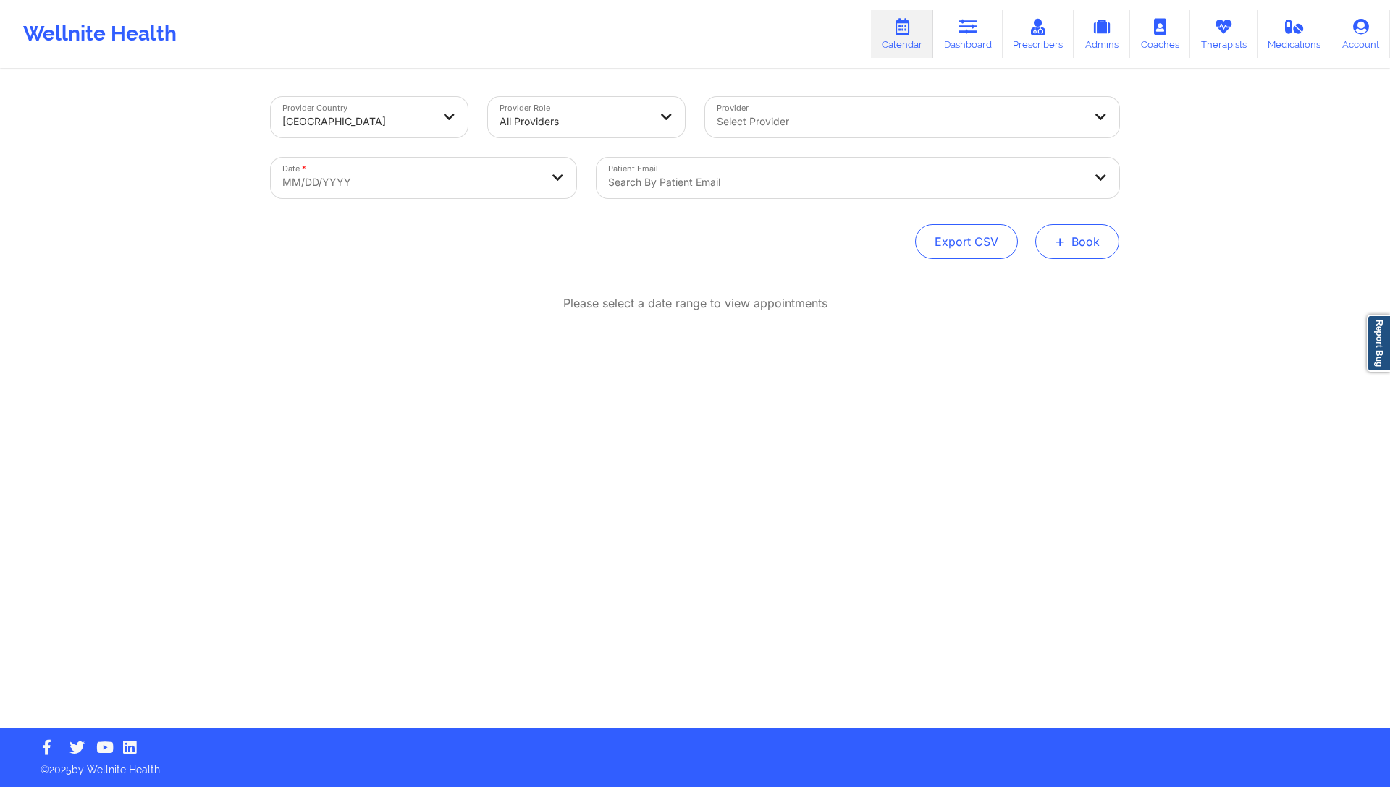
click at [1089, 241] on button "+ Book" at bounding box center [1077, 241] width 84 height 35
click at [1027, 288] on button "Therapy Session" at bounding box center [1052, 288] width 111 height 24
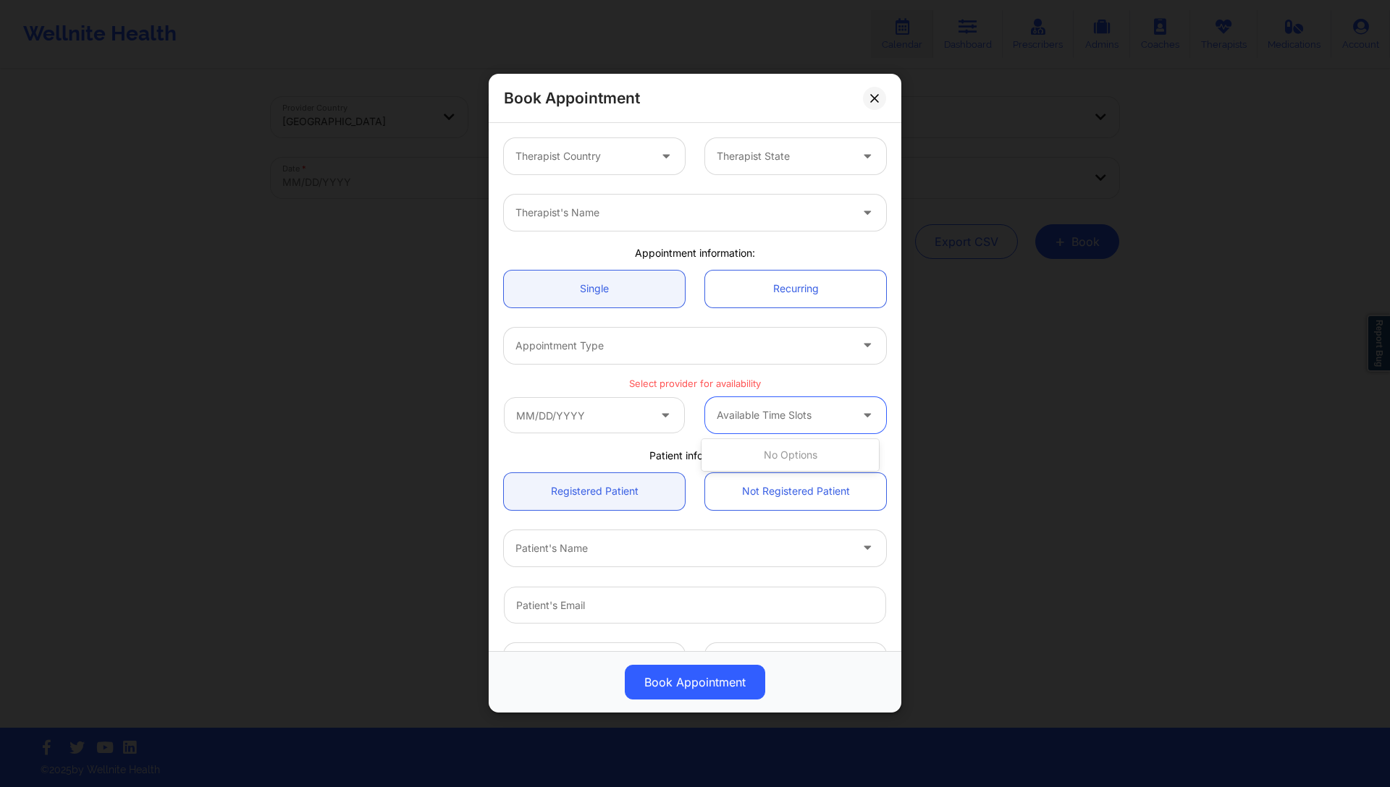
click at [756, 418] on div at bounding box center [783, 415] width 133 height 17
click at [668, 407] on icon at bounding box center [665, 413] width 14 height 12
click at [651, 426] on input "text" at bounding box center [594, 415] width 181 height 36
click at [985, 454] on div "Book Appointment Therapist Country Therapist State Therapist's Name Appointment…" at bounding box center [695, 393] width 1390 height 787
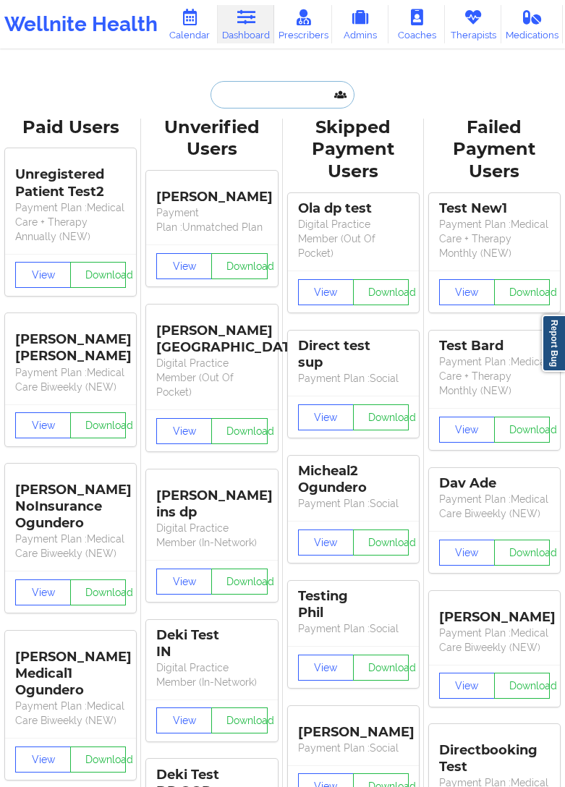
click at [292, 96] on input "text" at bounding box center [282, 95] width 143 height 28
click at [278, 85] on input "text" at bounding box center [282, 95] width 143 height 28
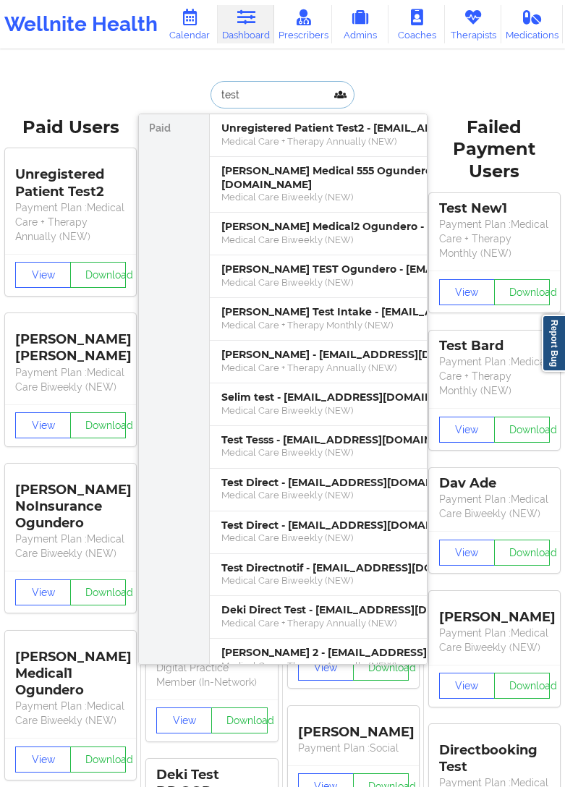
type input "test"
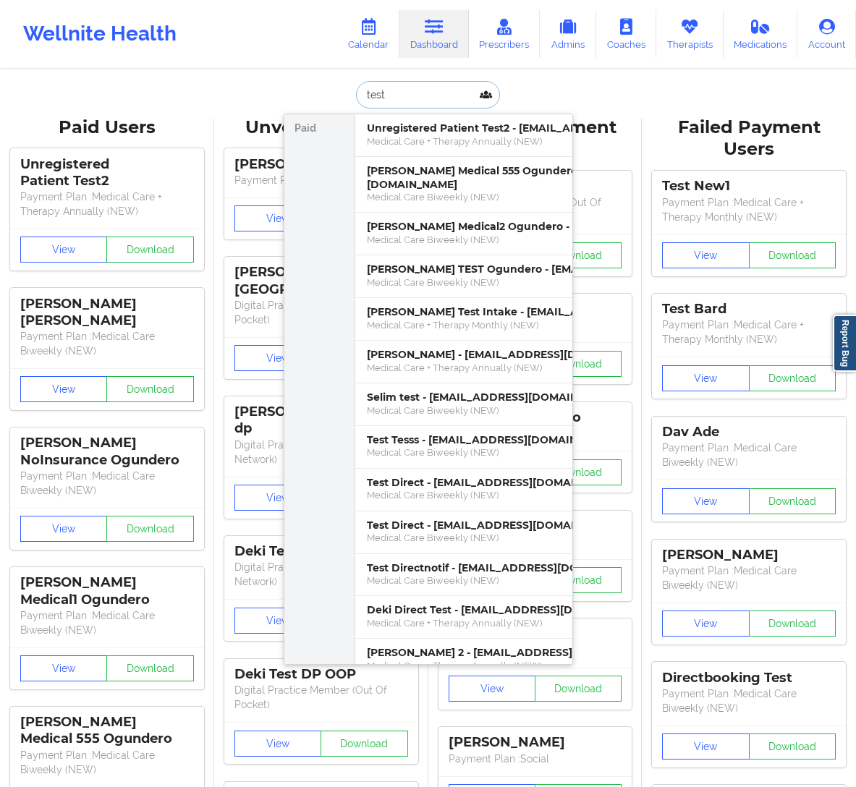
click at [398, 96] on input "test" at bounding box center [427, 95] width 143 height 28
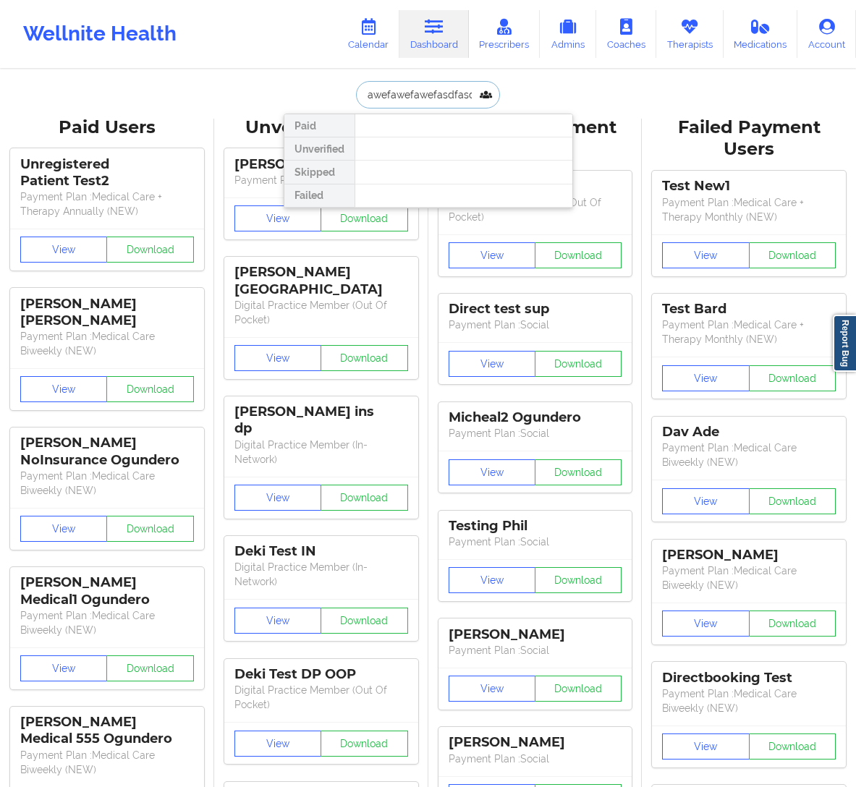
scroll to position [0, 38]
type input "abaawefawefawefasdfasdfasdf"
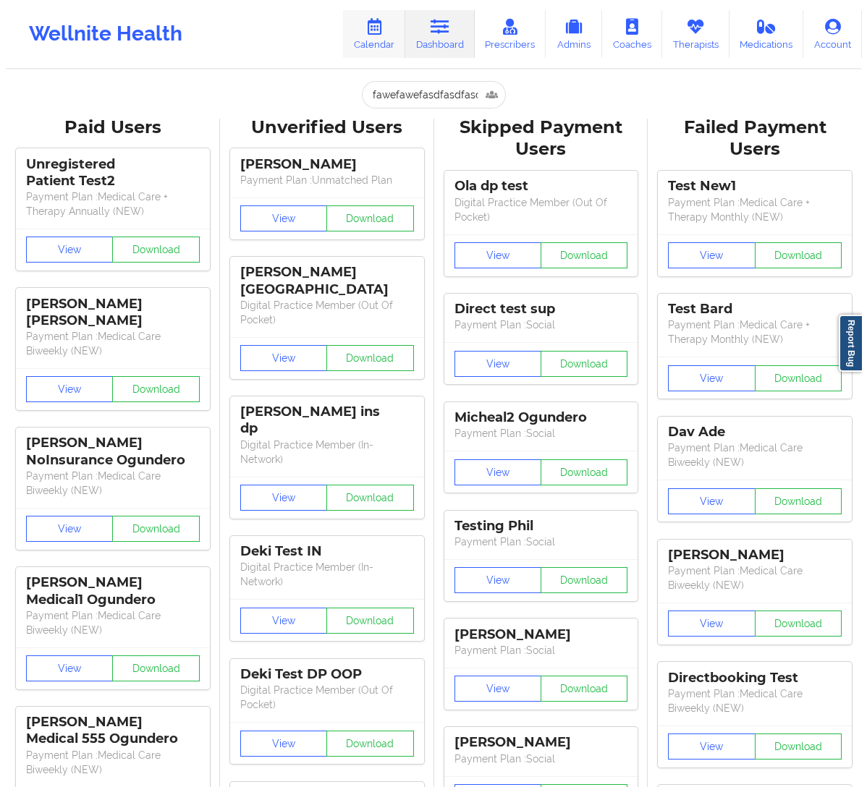
scroll to position [0, 0]
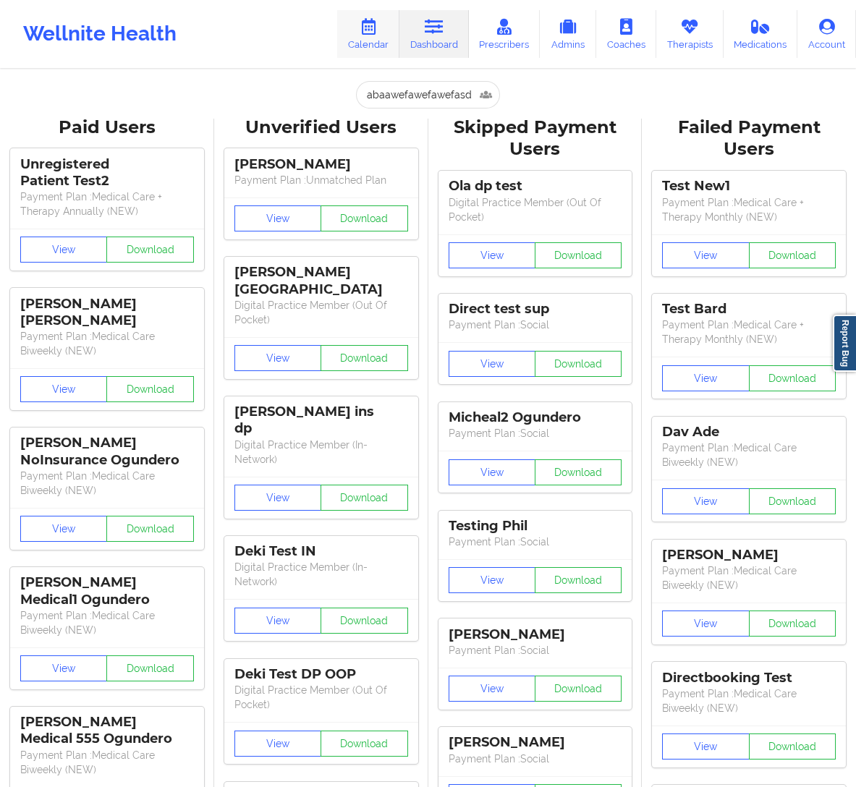
click at [366, 34] on icon at bounding box center [368, 27] width 19 height 16
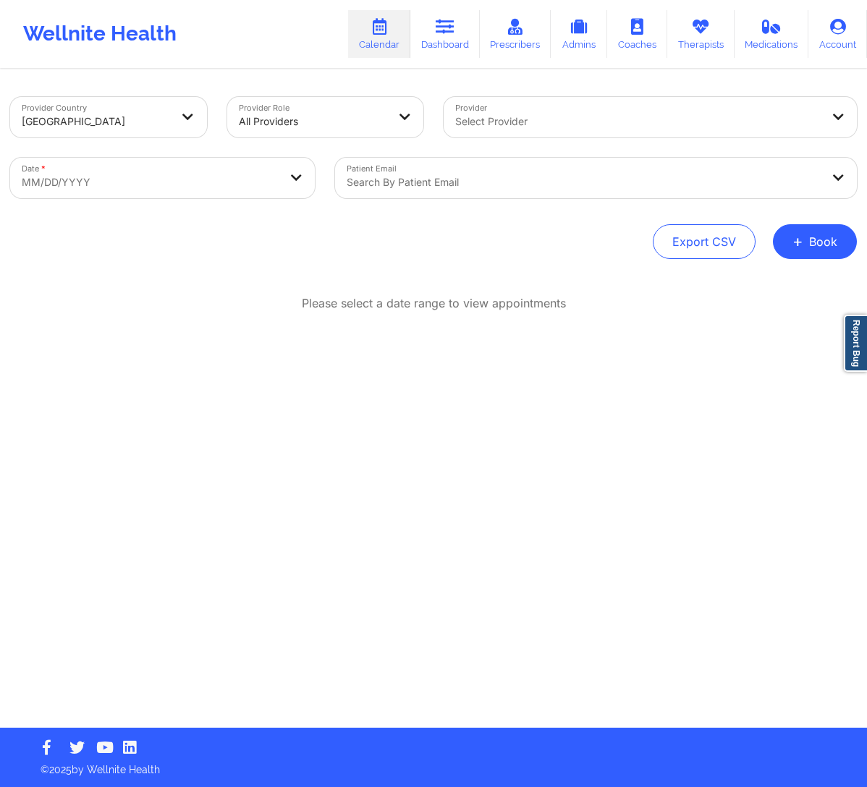
click at [100, 170] on body "Wellnite Health Calendar Dashboard Prescribers Admins Coaches Therapists Medica…" at bounding box center [433, 393] width 867 height 787
select select "2025-8"
select select "2025-9"
click at [428, 165] on div "Search by patient email" at bounding box center [578, 178] width 487 height 41
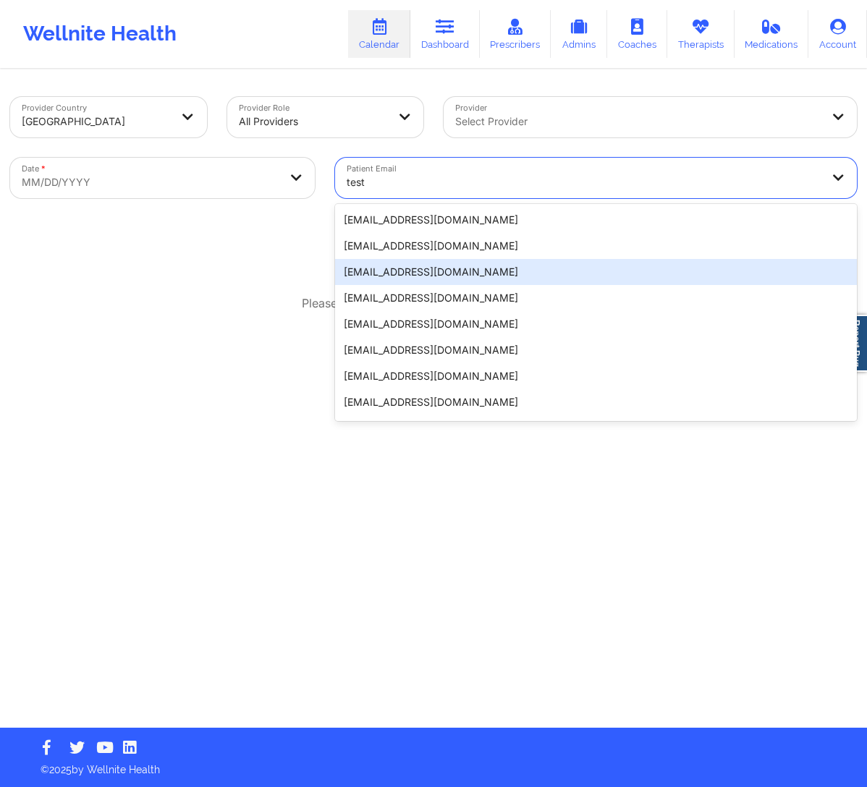
type input "test"
click at [233, 309] on div "Please select a date range to view appointments" at bounding box center [433, 303] width 847 height 17
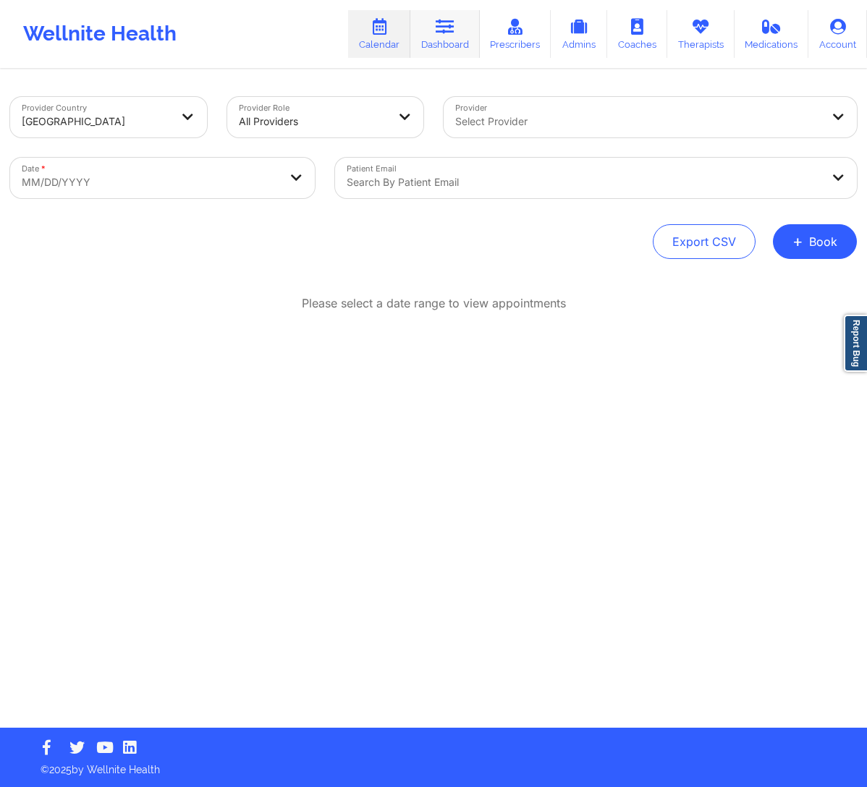
click at [447, 28] on icon at bounding box center [445, 27] width 19 height 16
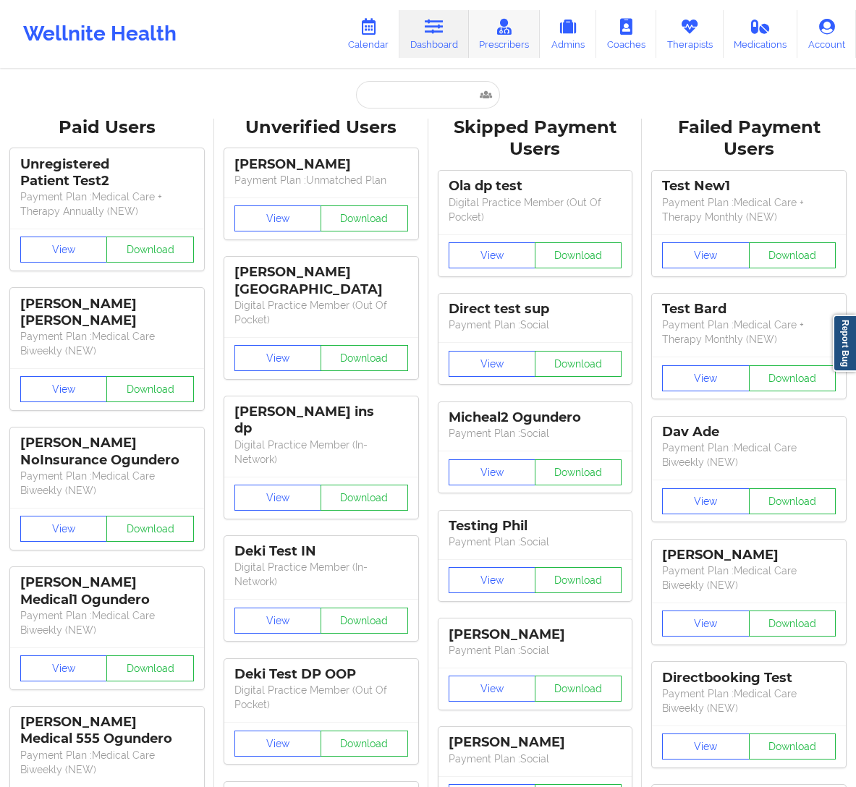
click at [497, 35] on link "Prescribers" at bounding box center [505, 34] width 72 height 48
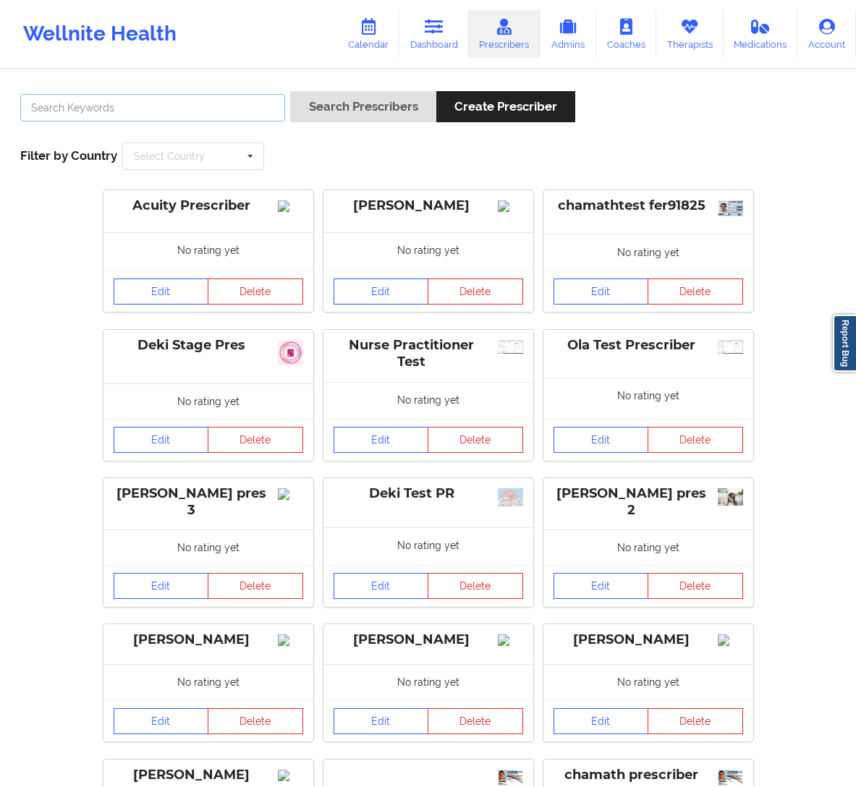
click at [130, 117] on input "text" at bounding box center [152, 108] width 265 height 28
click at [158, 100] on input "abasdfawefawef" at bounding box center [152, 108] width 265 height 28
click at [208, 99] on input "abasdfawefawef" at bounding box center [152, 108] width 265 height 28
click at [117, 109] on input "abcawef" at bounding box center [152, 108] width 265 height 28
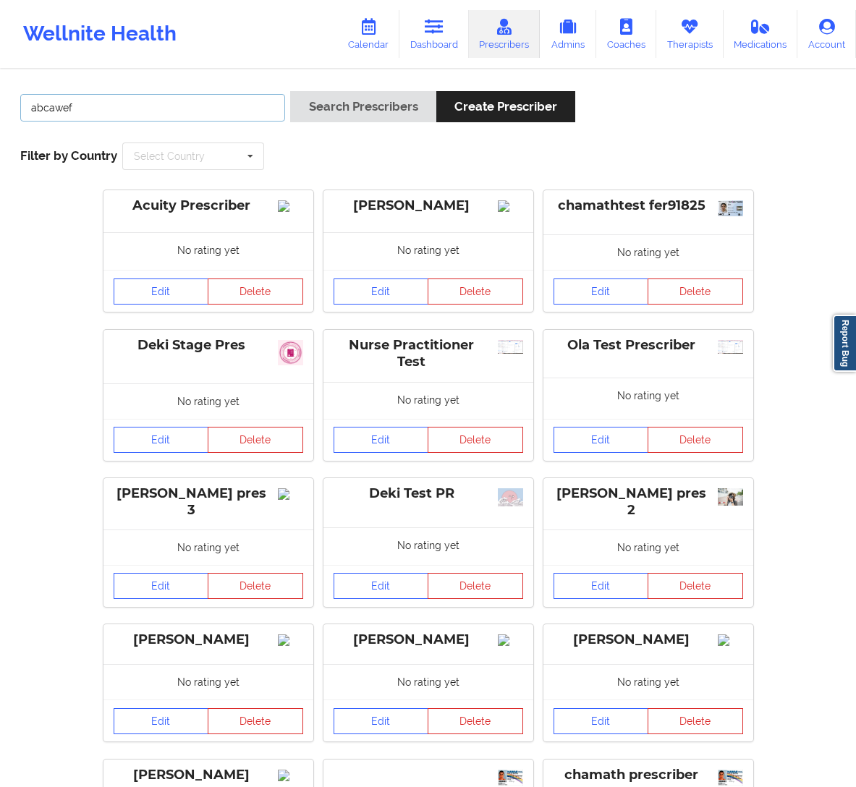
click at [117, 109] on input "abcawef" at bounding box center [152, 108] width 265 height 28
type input "test"
click at [448, 24] on link "Dashboard" at bounding box center [434, 34] width 69 height 48
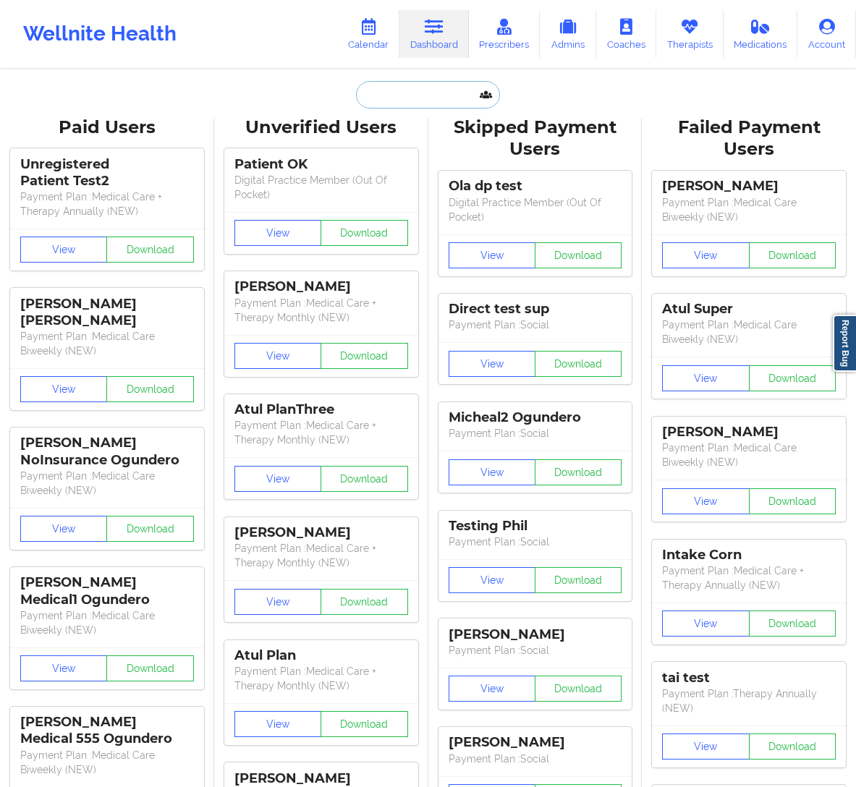
click at [448, 97] on input "text" at bounding box center [427, 95] width 143 height 28
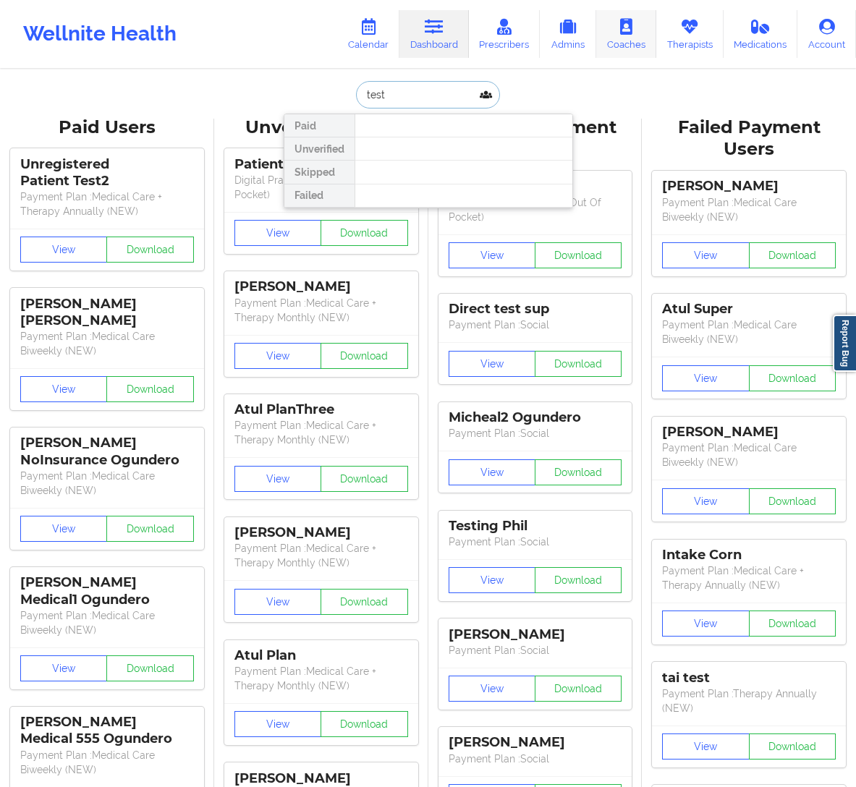
type input "test"
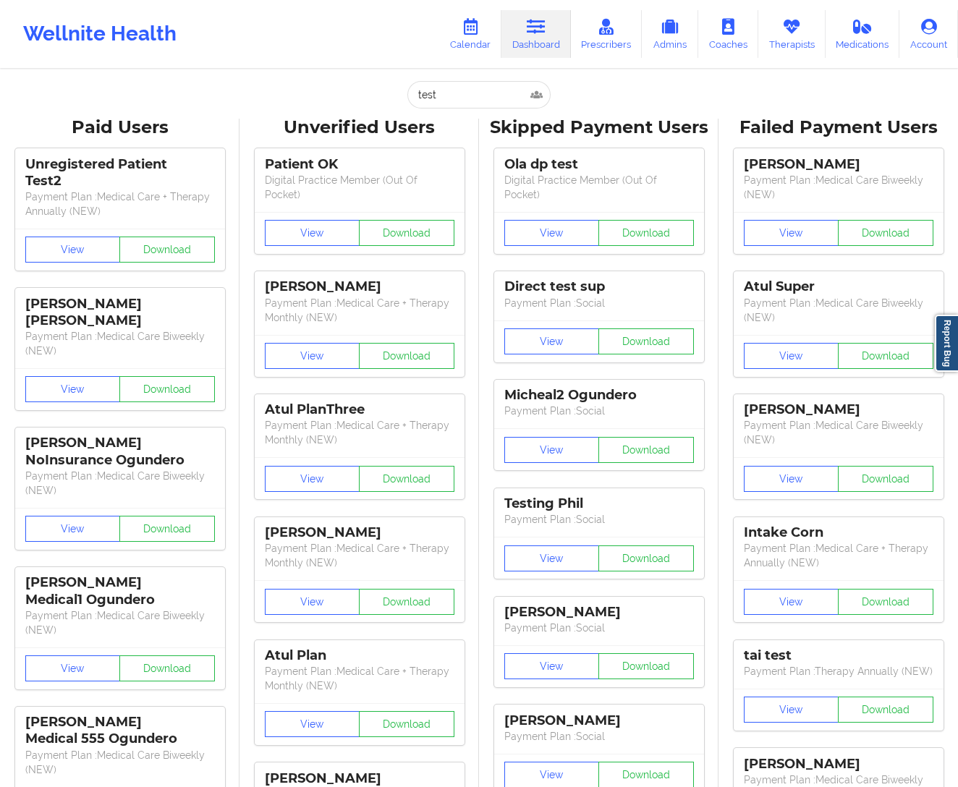
click at [664, 124] on div "Skipped Payment Users" at bounding box center [598, 128] width 219 height 22
copy div "Skipped Payment Users"
